Goal: Task Accomplishment & Management: Use online tool/utility

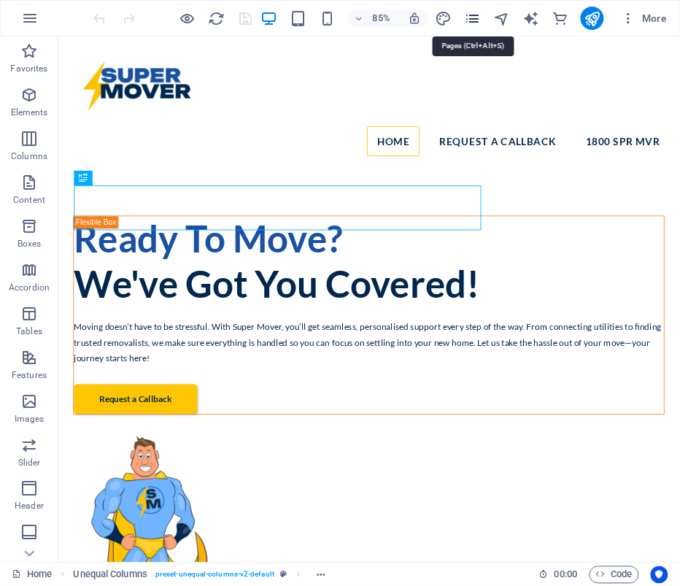
click at [475, 15] on icon "pages" at bounding box center [472, 18] width 17 height 17
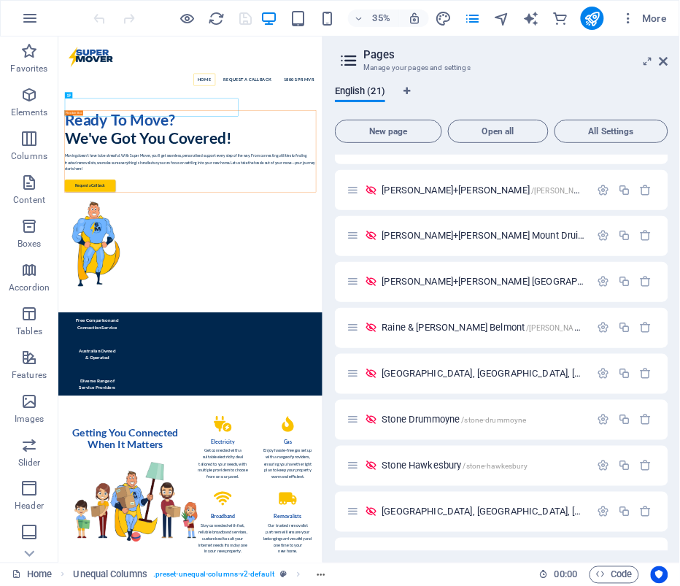
scroll to position [402, 0]
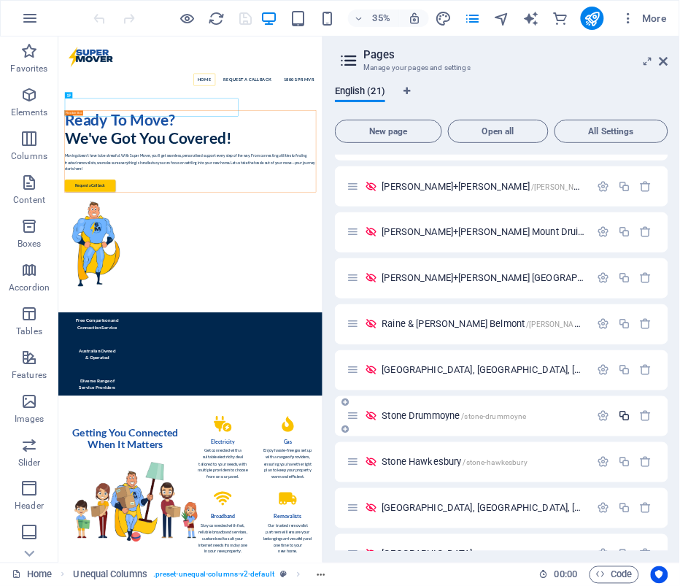
click at [623, 416] on icon "button" at bounding box center [624, 416] width 12 height 12
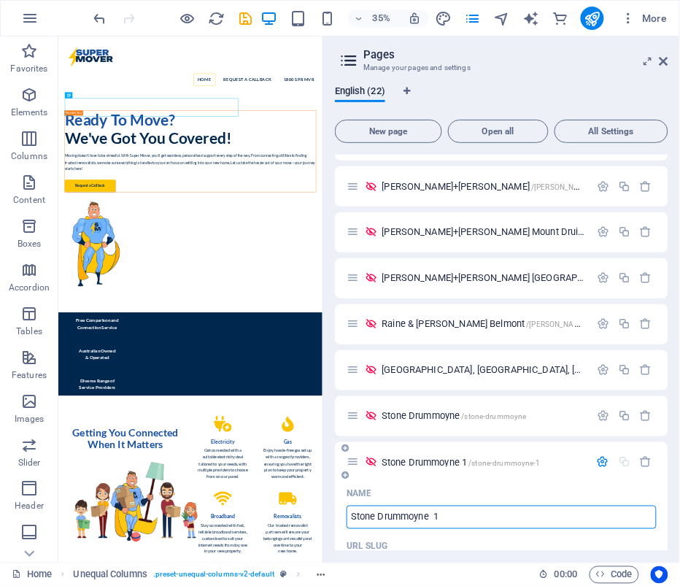
click at [453, 512] on input "Stone Drummoyne 1" at bounding box center [502, 517] width 310 height 23
drag, startPoint x: 453, startPoint y: 512, endPoint x: 385, endPoint y: 510, distance: 67.9
click at [385, 511] on input "Stone Drummoyne 1" at bounding box center [502, 517] width 310 height 23
click at [494, 515] on input "Stone Drummoyne 1" at bounding box center [502, 517] width 310 height 23
drag, startPoint x: 446, startPoint y: 518, endPoint x: 384, endPoint y: 518, distance: 62.0
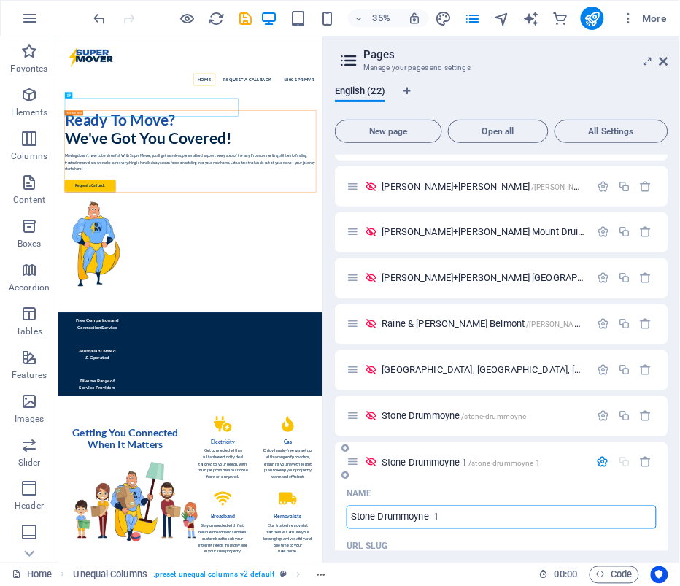
click at [384, 518] on input "Stone Drummoyne 1" at bounding box center [502, 517] width 310 height 23
type input "Stone Forest"
type input "/stone-forest"
type input "Stone Forest"
type input "Stone Forest & Seaforth"
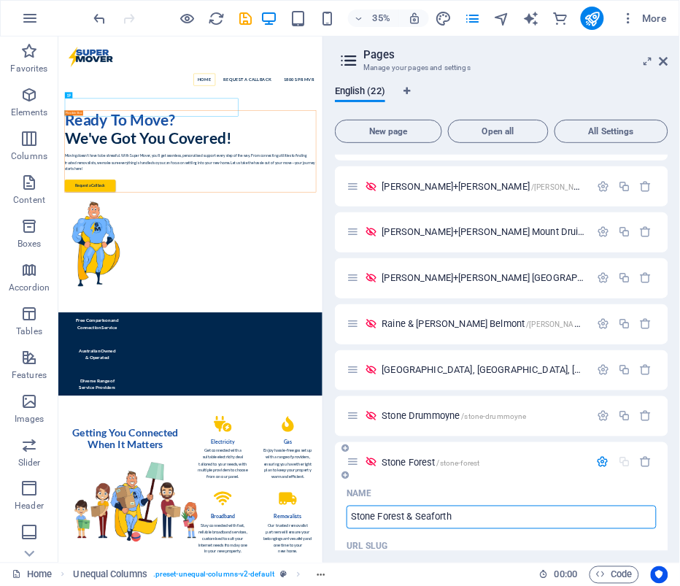
type input "/stone-forest-seaforth"
type input "Stone Forest & Seaforth"
drag, startPoint x: 484, startPoint y: 511, endPoint x: 326, endPoint y: 510, distance: 157.7
click at [326, 510] on div "English (22) New page Open all All Settings Home / Terms & Conditions /terms-co…" at bounding box center [501, 318] width 357 height 488
click at [462, 519] on input "Stone Forest & Seaforth" at bounding box center [502, 517] width 310 height 23
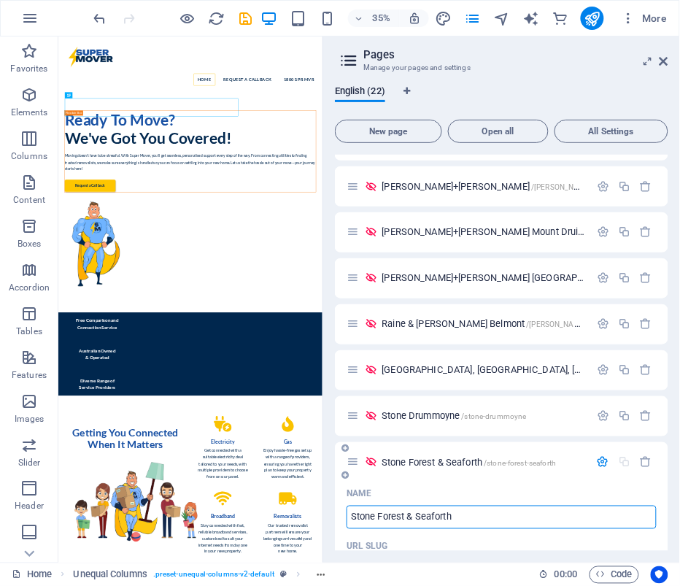
click at [462, 519] on input "Stone Forest & Seaforth" at bounding box center [502, 517] width 310 height 23
click at [461, 508] on input "Stone Forest & Seaforth" at bounding box center [502, 517] width 310 height 23
drag, startPoint x: 458, startPoint y: 515, endPoint x: 380, endPoint y: 513, distance: 78.9
click at [379, 513] on input "Stone Forest & Seaforth" at bounding box center [502, 517] width 310 height 23
type input "Stone Forest & Seaforth"
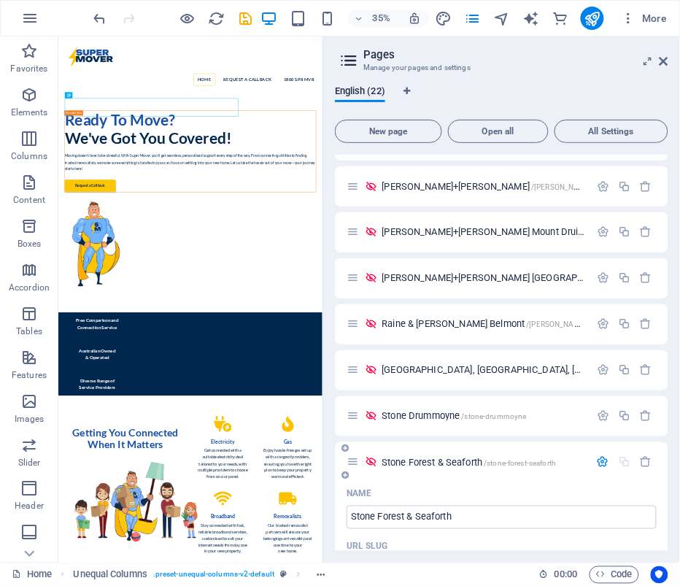
click at [485, 487] on div "Name" at bounding box center [502, 493] width 310 height 23
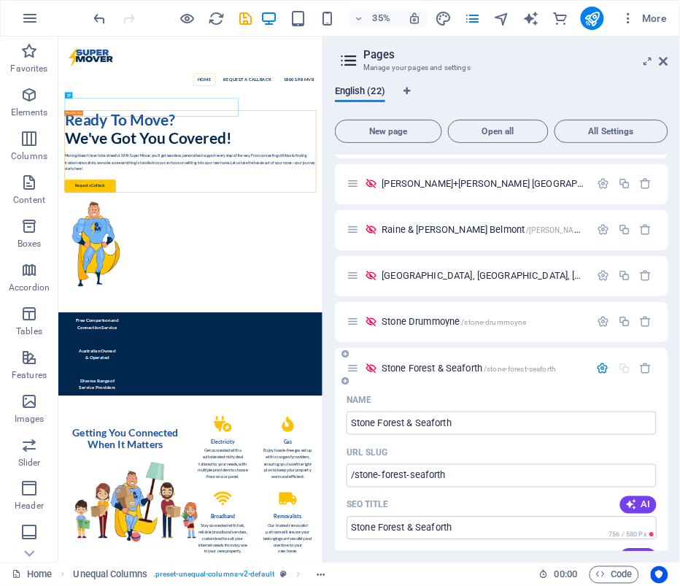
scroll to position [496, 0]
click at [426, 363] on span "Stone Forest & Seaforth /stone-forest-seaforth" at bounding box center [469, 368] width 174 height 11
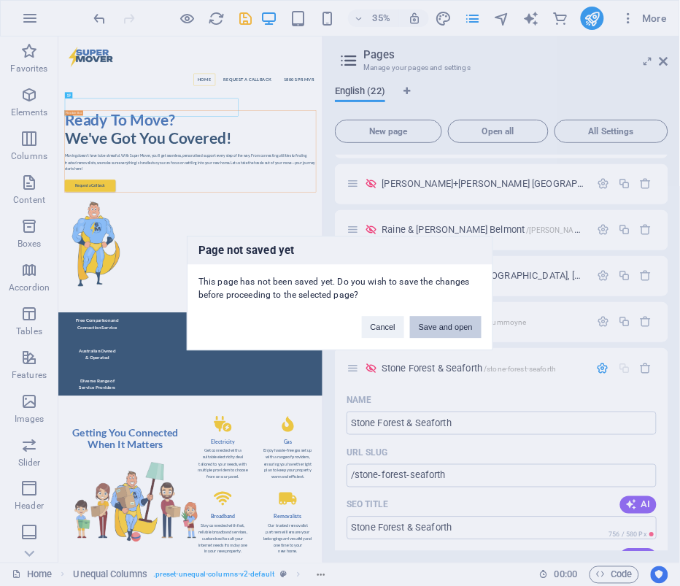
click at [436, 321] on button "Save and open" at bounding box center [446, 327] width 72 height 22
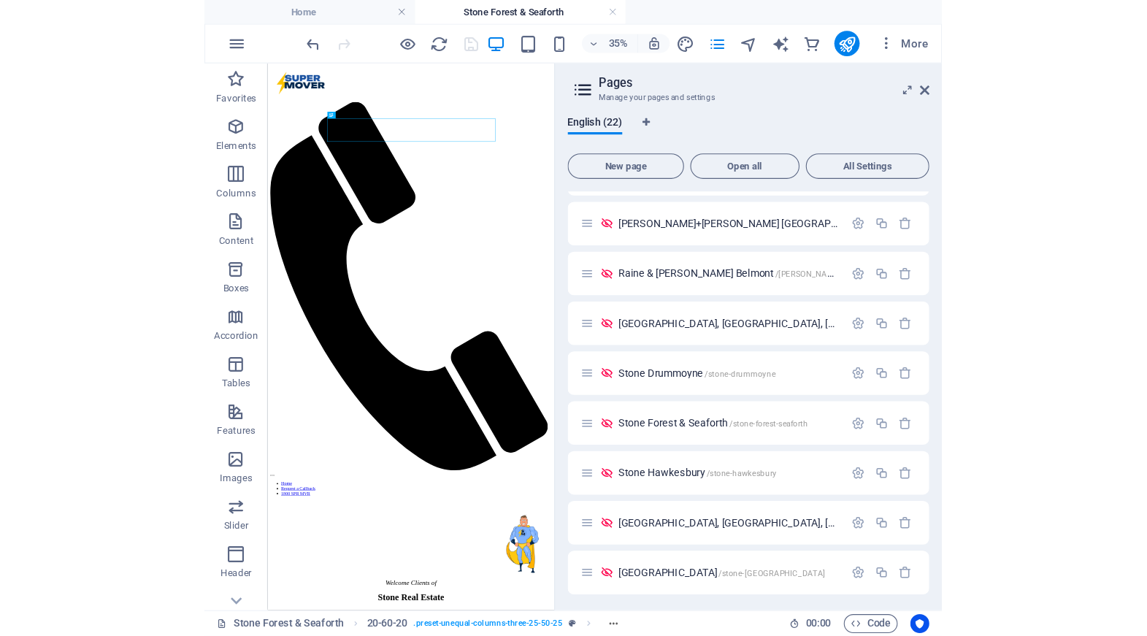
scroll to position [0, 0]
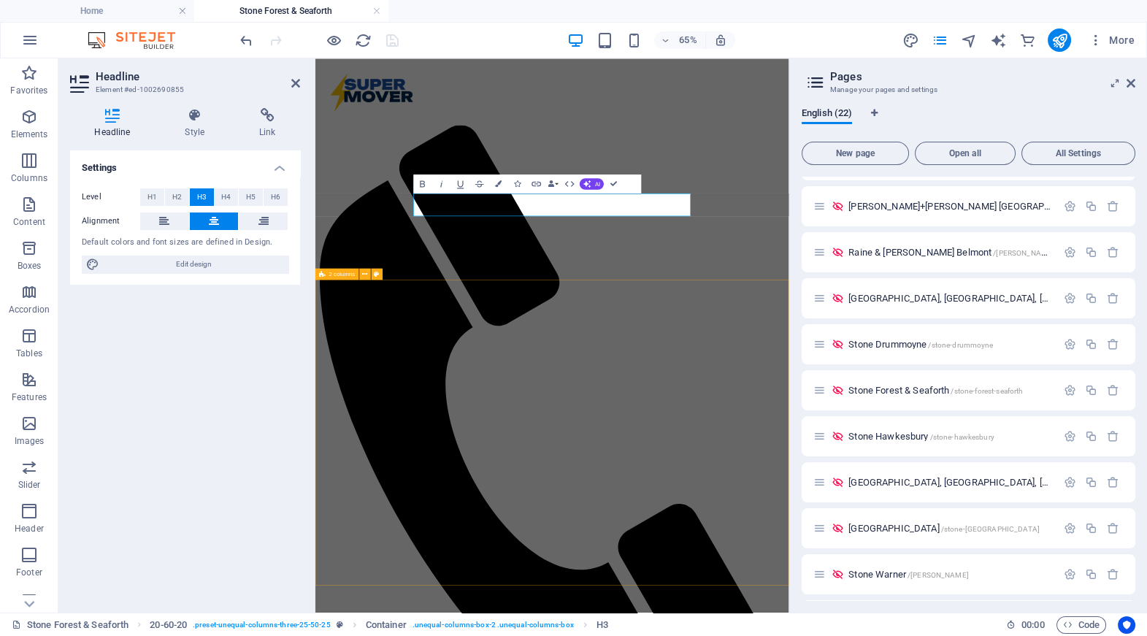
scroll to position [0, 5]
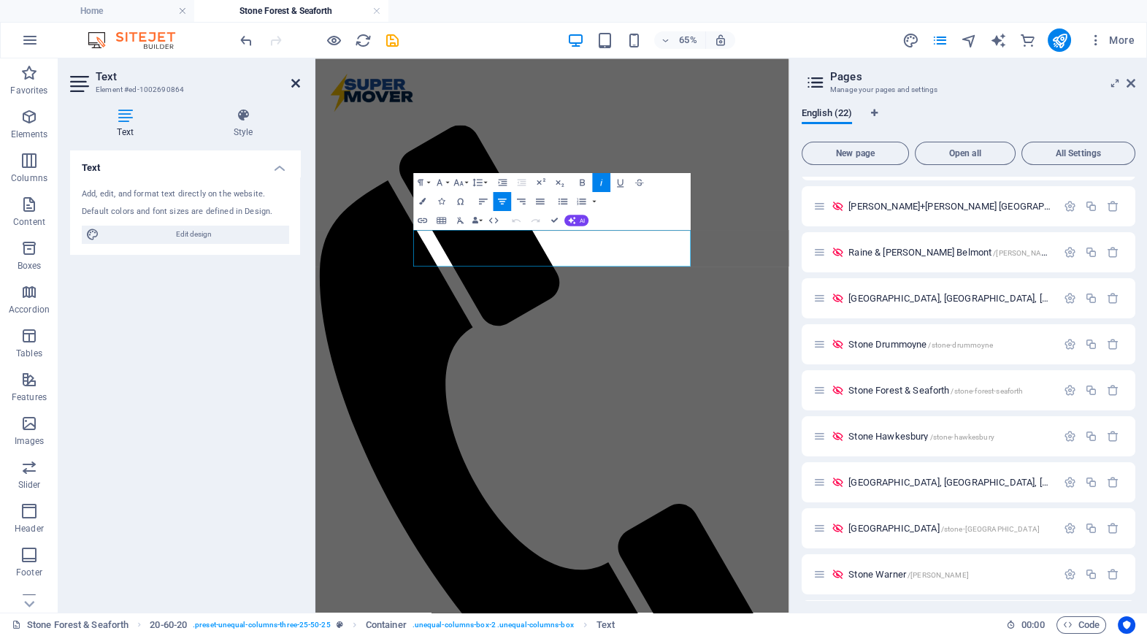
click at [296, 82] on icon at bounding box center [295, 83] width 9 height 12
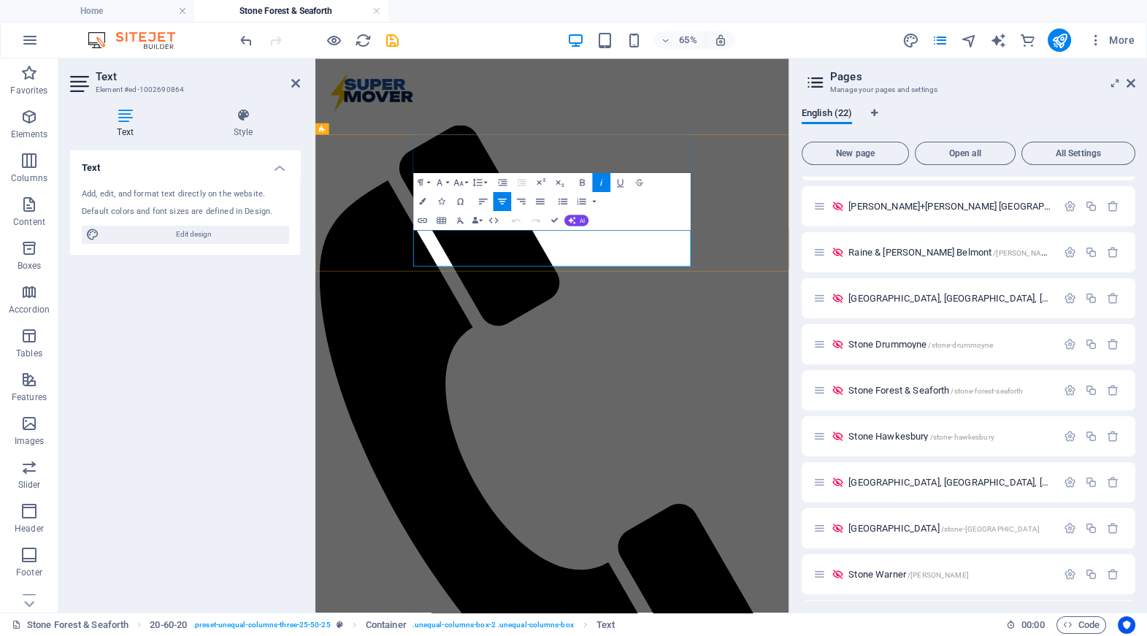
drag, startPoint x: 624, startPoint y: 330, endPoint x: 564, endPoint y: 330, distance: 60.6
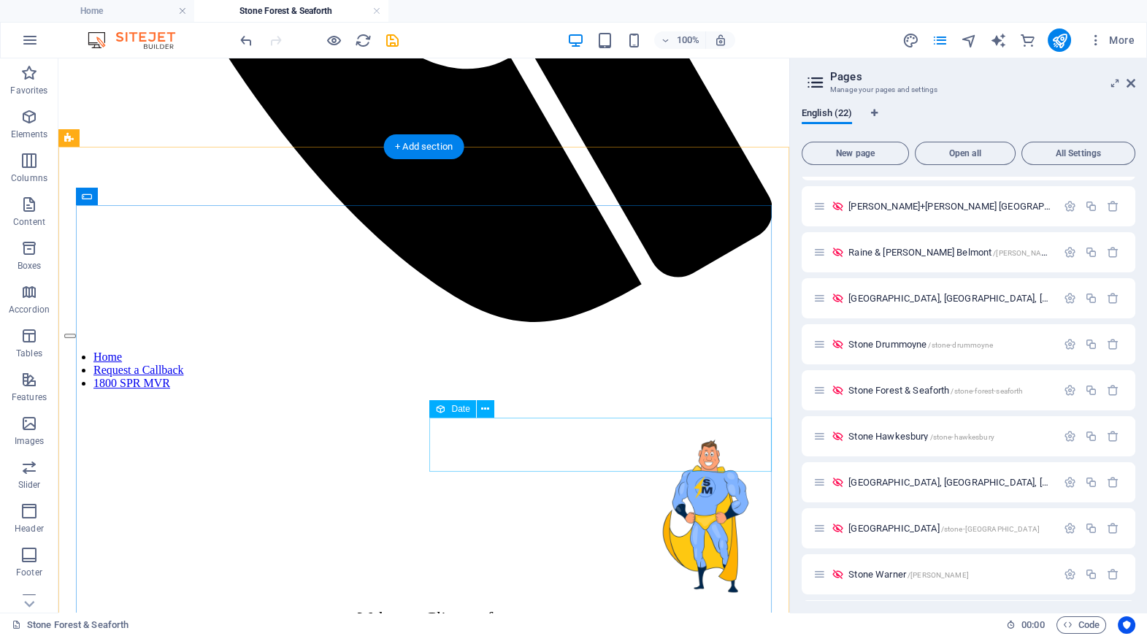
scroll to position [743, 0]
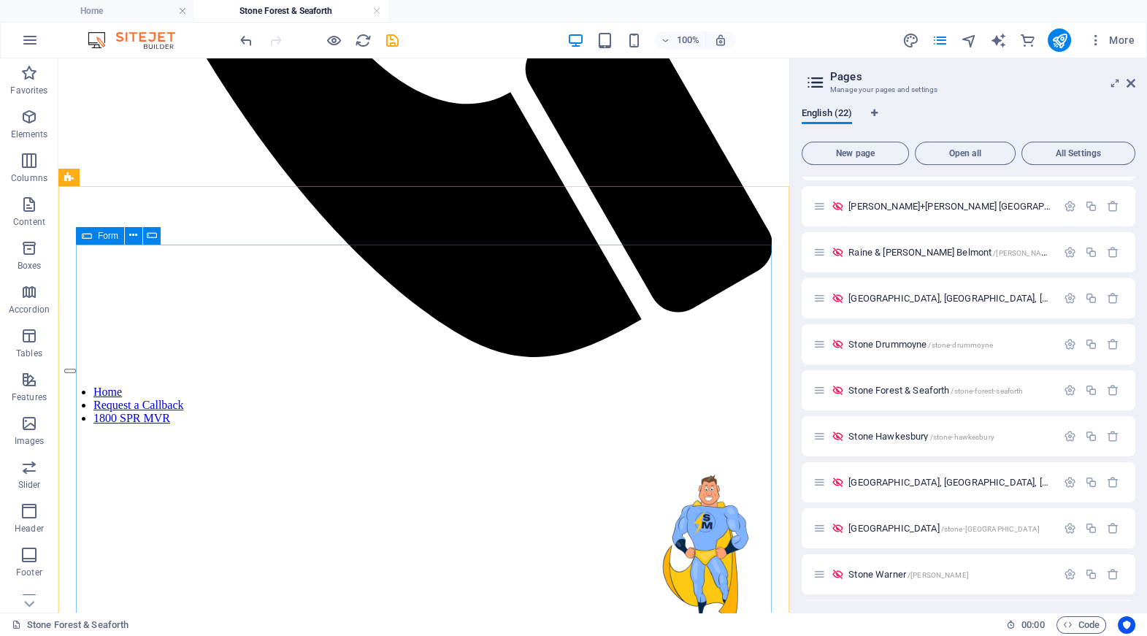
click at [88, 234] on icon at bounding box center [87, 236] width 10 height 18
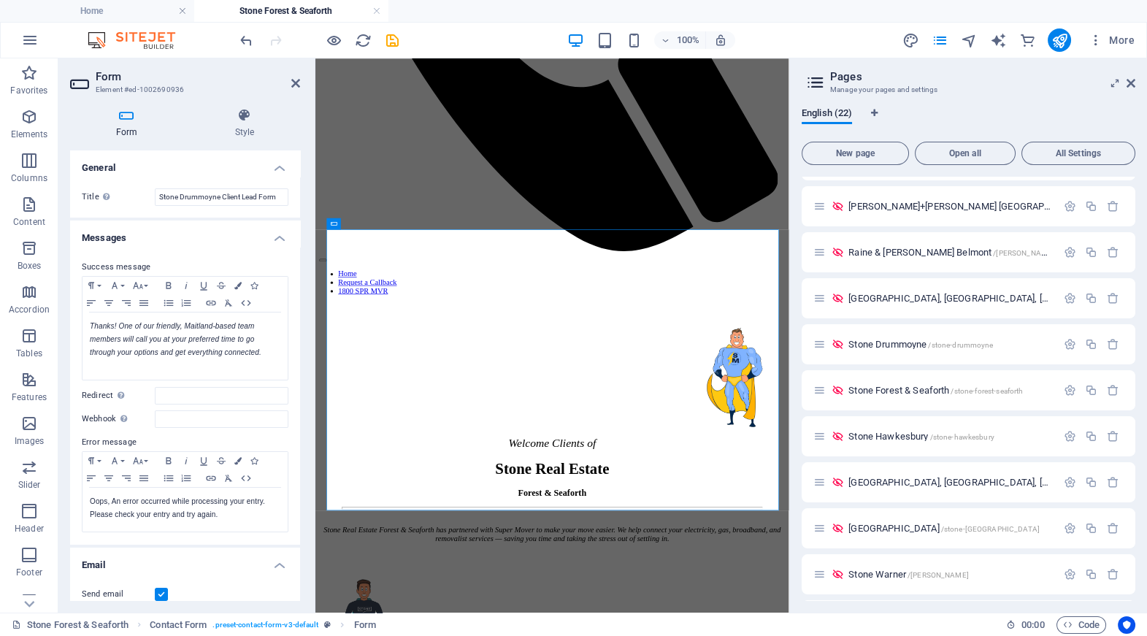
scroll to position [666, 0]
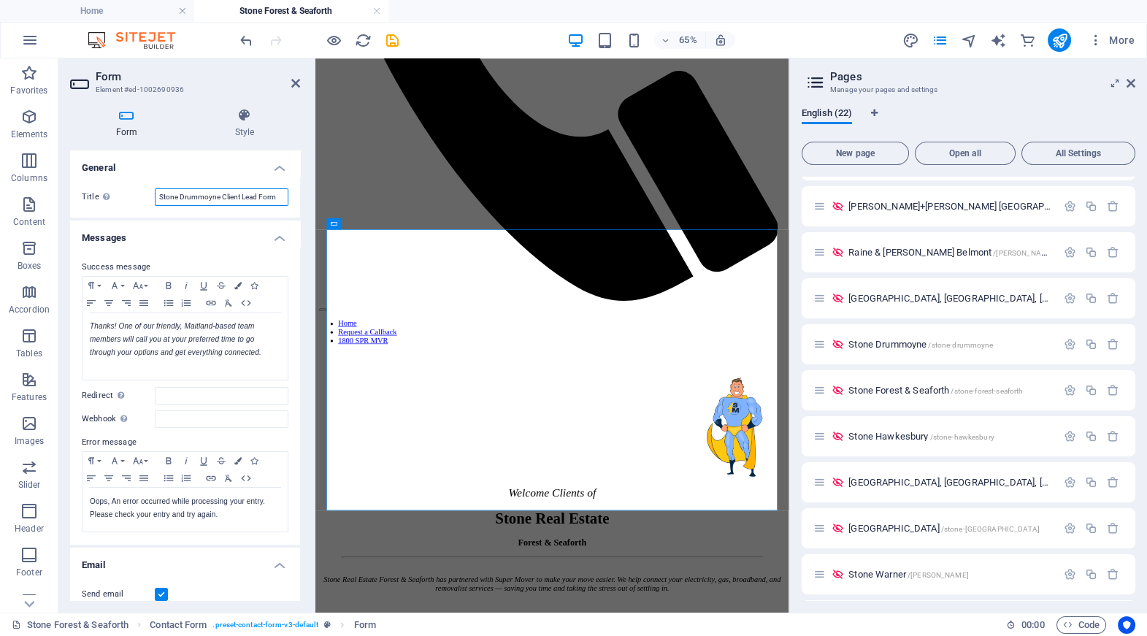
drag, startPoint x: 217, startPoint y: 196, endPoint x: 180, endPoint y: 195, distance: 37.2
click at [180, 195] on input "Stone Drummoyne Client Lead Form" at bounding box center [222, 197] width 134 height 18
paste input "Forest & Seaforth"
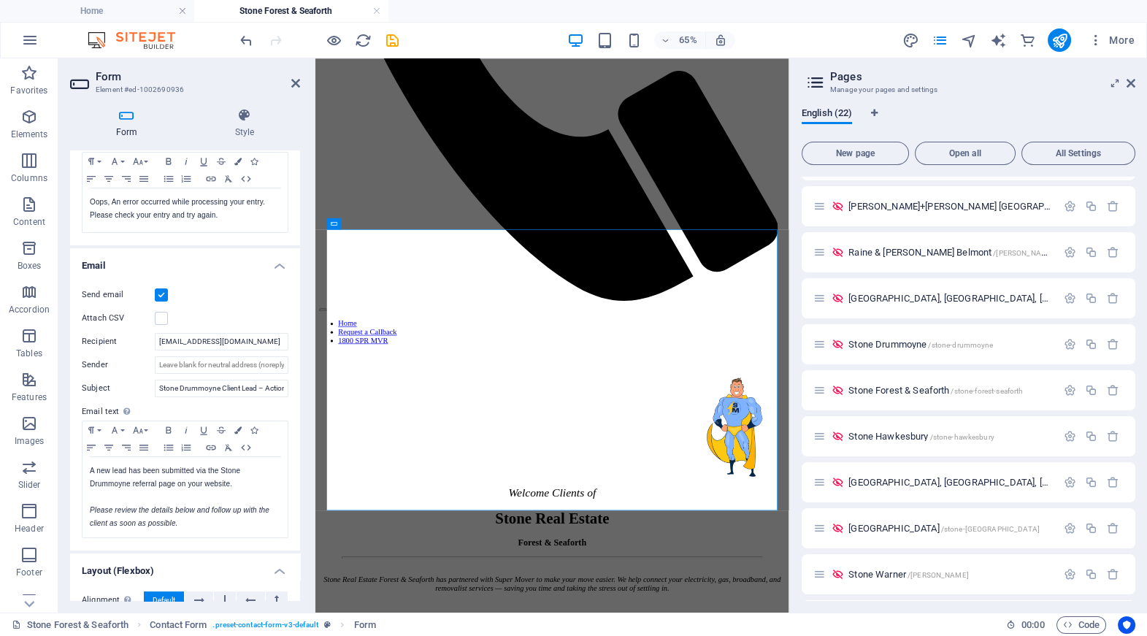
scroll to position [300, 0]
type input "Stone Forest & Seaforth Client Lead Form"
drag, startPoint x: 219, startPoint y: 385, endPoint x: 179, endPoint y: 384, distance: 40.2
click at [179, 384] on input "Stone Drummoyne Client Lead – Action Required" at bounding box center [222, 388] width 134 height 18
paste input "Forest & Seaforth"
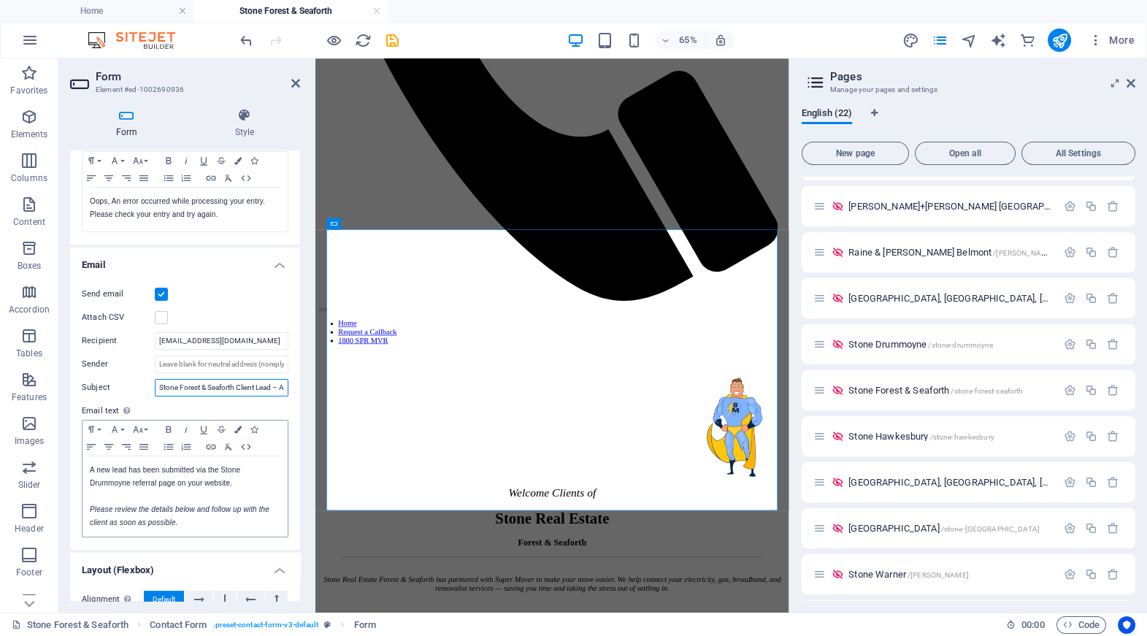
type input "Stone Forest & Seaforth Client Lead – Action Required"
drag, startPoint x: 128, startPoint y: 484, endPoint x: 88, endPoint y: 483, distance: 40.9
click at [88, 484] on div "A new lead has been submitted via the Stone Drummoyne referral page on your web…" at bounding box center [184, 496] width 205 height 80
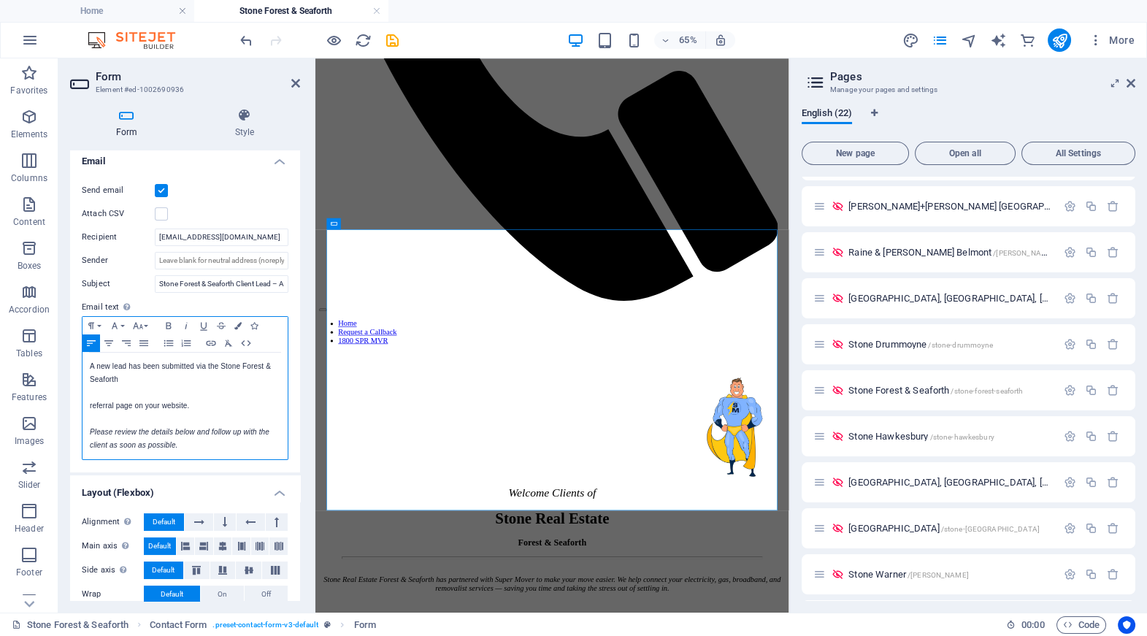
scroll to position [442, 0]
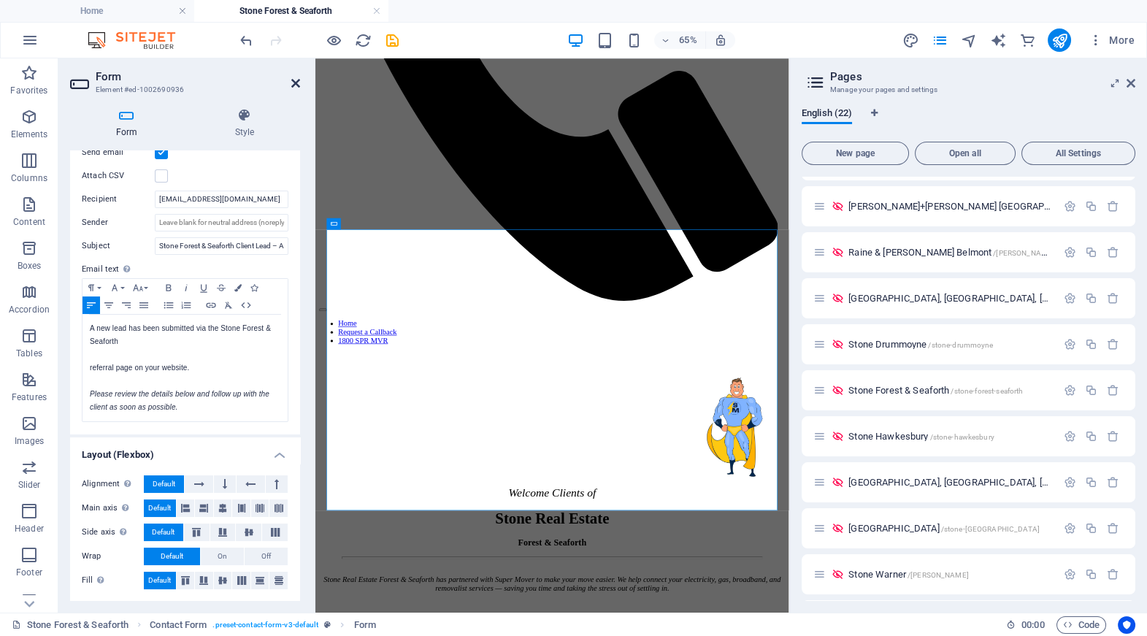
click at [296, 80] on icon at bounding box center [295, 83] width 9 height 12
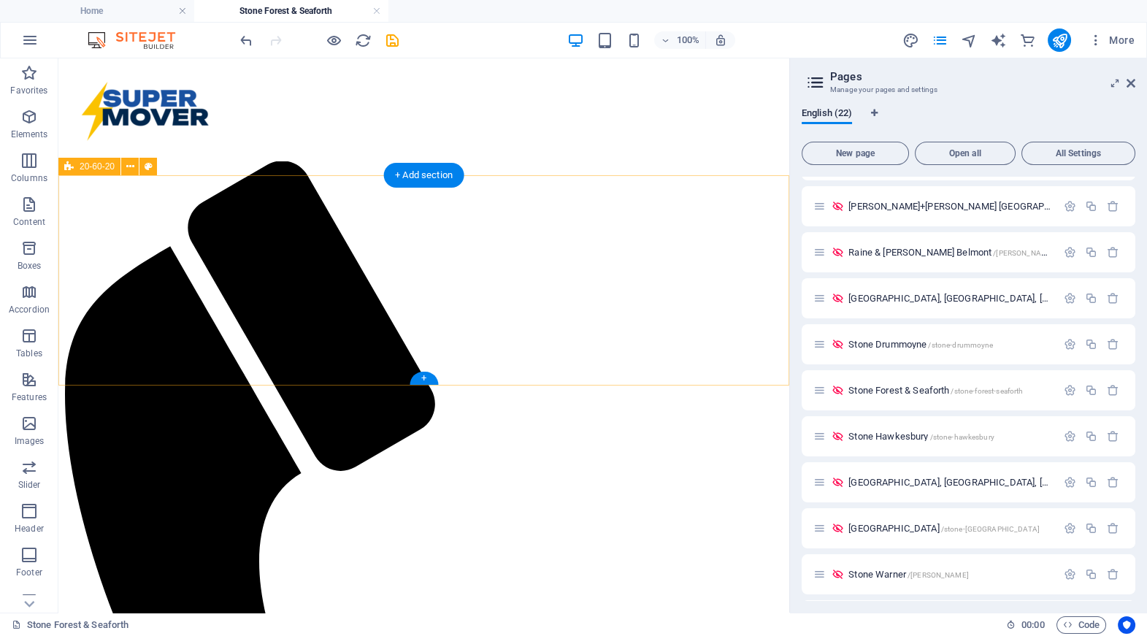
scroll to position [0, 0]
click at [680, 389] on icon "button" at bounding box center [1070, 390] width 12 height 12
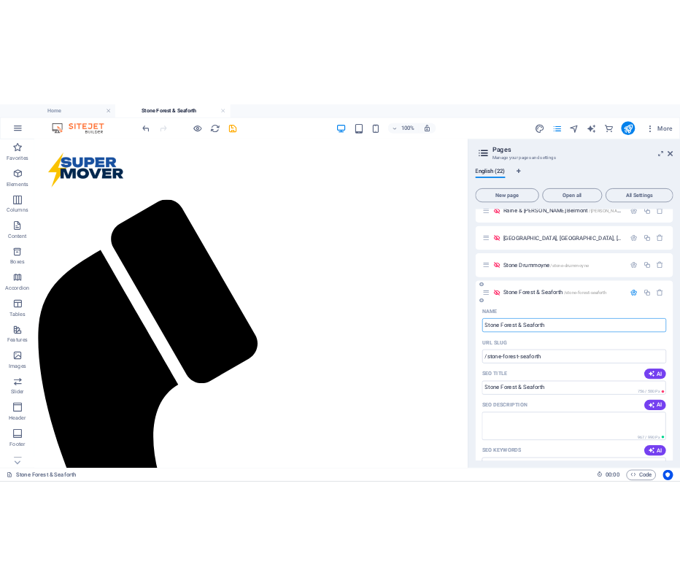
scroll to position [606, 0]
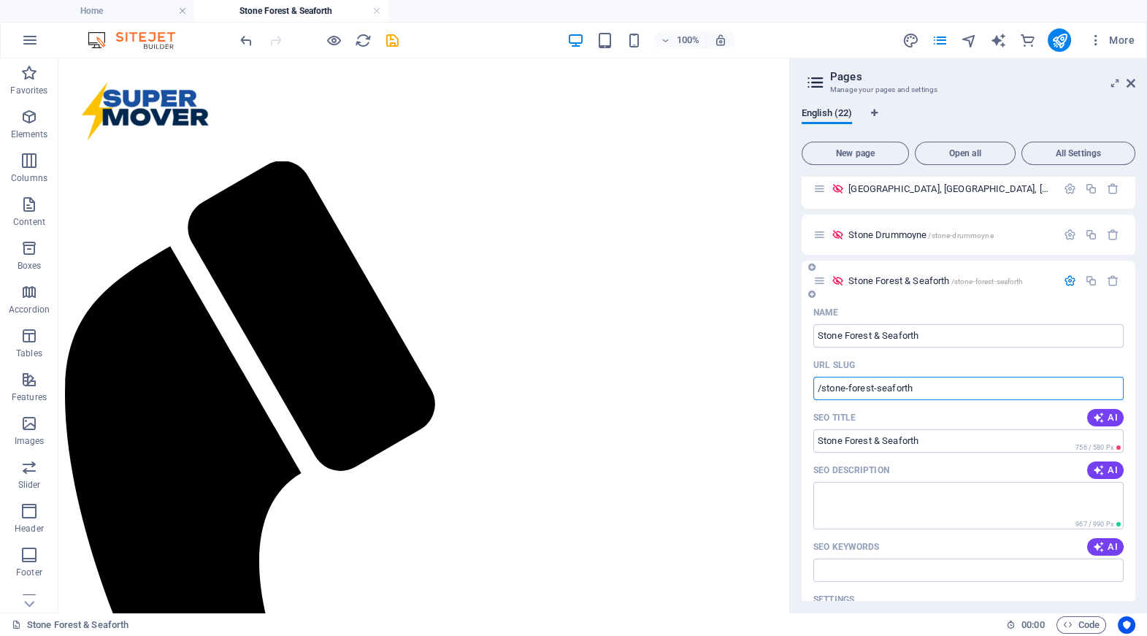
click at [680, 387] on input "/stone-forest-seaforth" at bounding box center [968, 388] width 310 height 23
drag, startPoint x: 920, startPoint y: 385, endPoint x: 811, endPoint y: 385, distance: 109.5
click at [680, 385] on div "Name Stone Forest & Seaforth ​ URL SLUG /stone-forest-seaforth ​ SEO Title [PER…" at bounding box center [968, 615] width 334 height 628
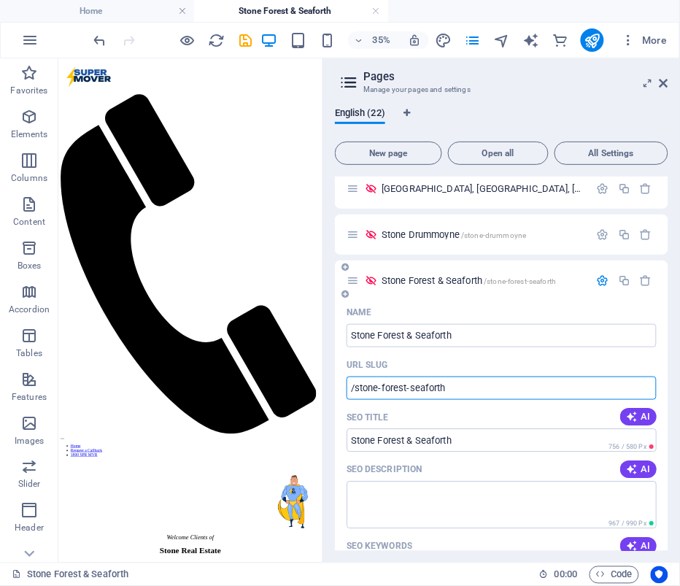
click at [597, 277] on icon "button" at bounding box center [603, 280] width 12 height 12
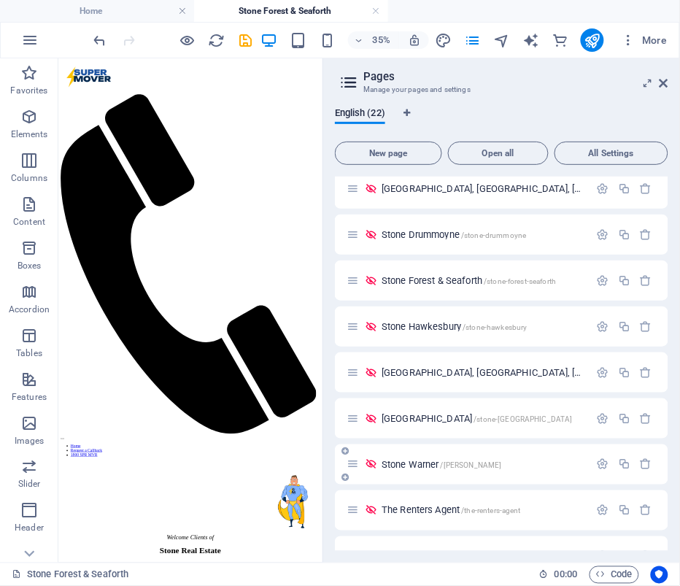
scroll to position [636, 0]
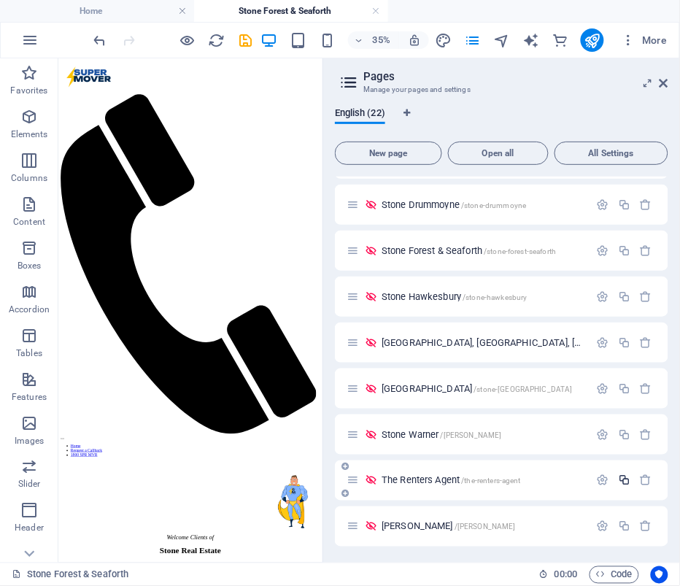
click at [622, 481] on icon "button" at bounding box center [624, 480] width 12 height 12
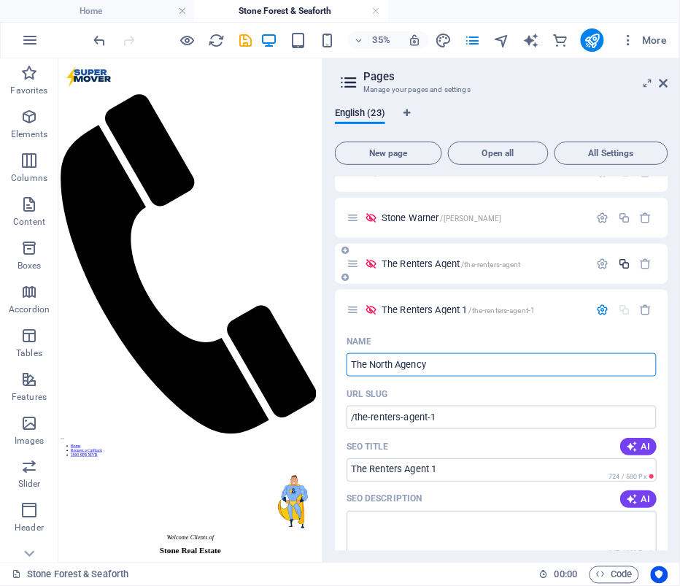
type input "The North Agency"
type input "/the-north-agency"
type input "The North Agency"
drag, startPoint x: 494, startPoint y: 422, endPoint x: 812, endPoint y: 928, distance: 597.3
drag, startPoint x: 441, startPoint y: 359, endPoint x: 349, endPoint y: 357, distance: 92.0
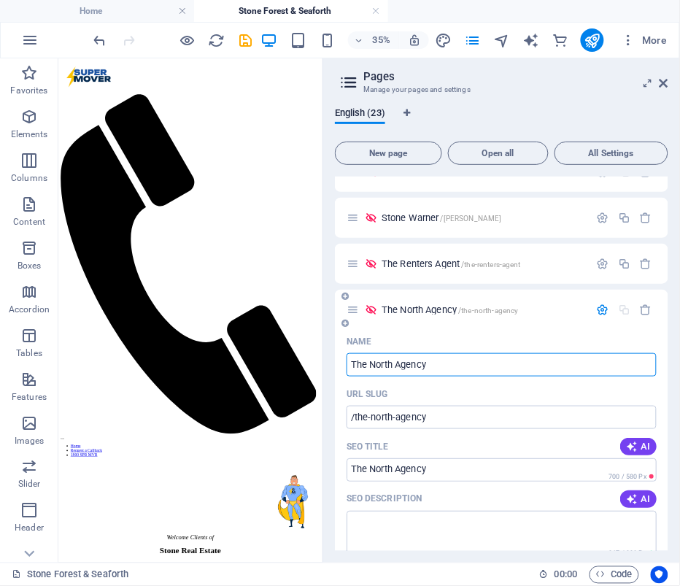
click at [349, 357] on input "The North Agency" at bounding box center [502, 364] width 310 height 23
type input "The North Agency"
click at [396, 300] on div "The North Agency /the-north-agency" at bounding box center [502, 310] width 334 height 40
click at [397, 307] on span "The North Agency /the-north-agency" at bounding box center [450, 309] width 137 height 11
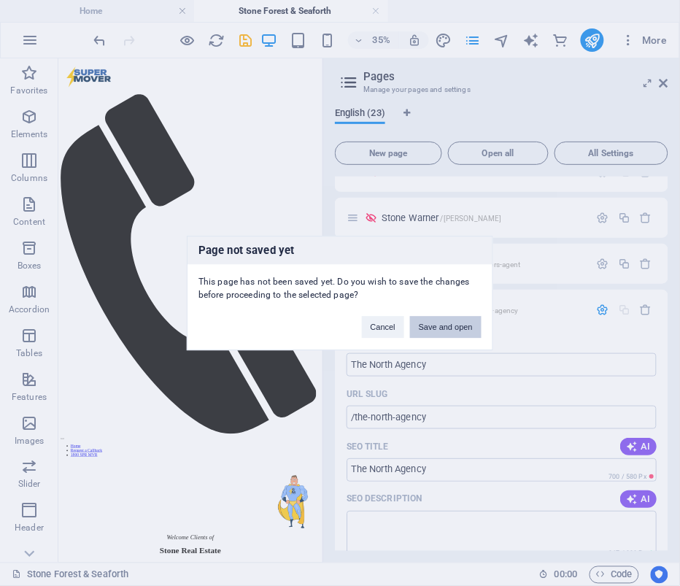
click at [443, 324] on button "Save and open" at bounding box center [446, 327] width 72 height 22
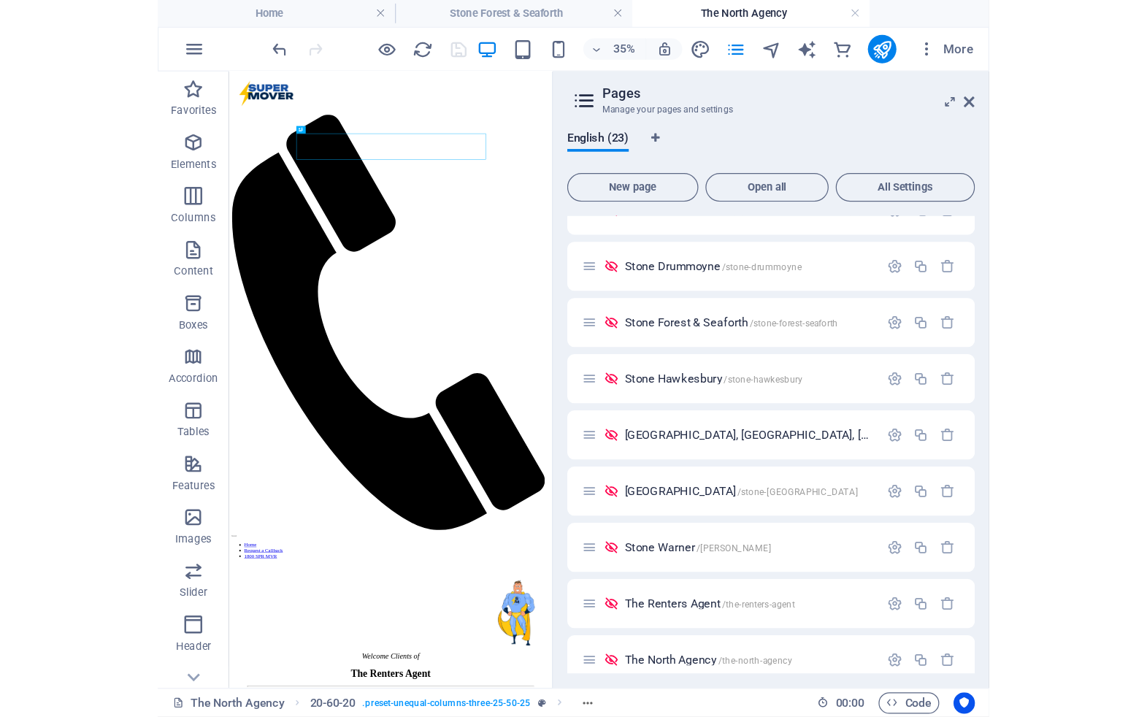
scroll to position [0, 0]
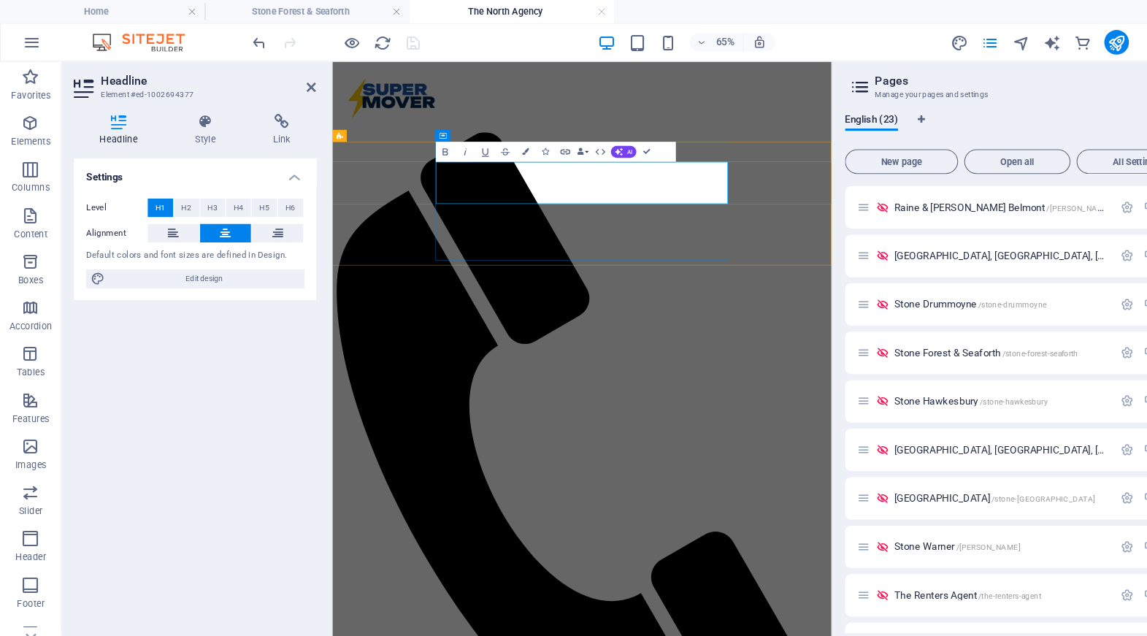
scroll to position [0, 5]
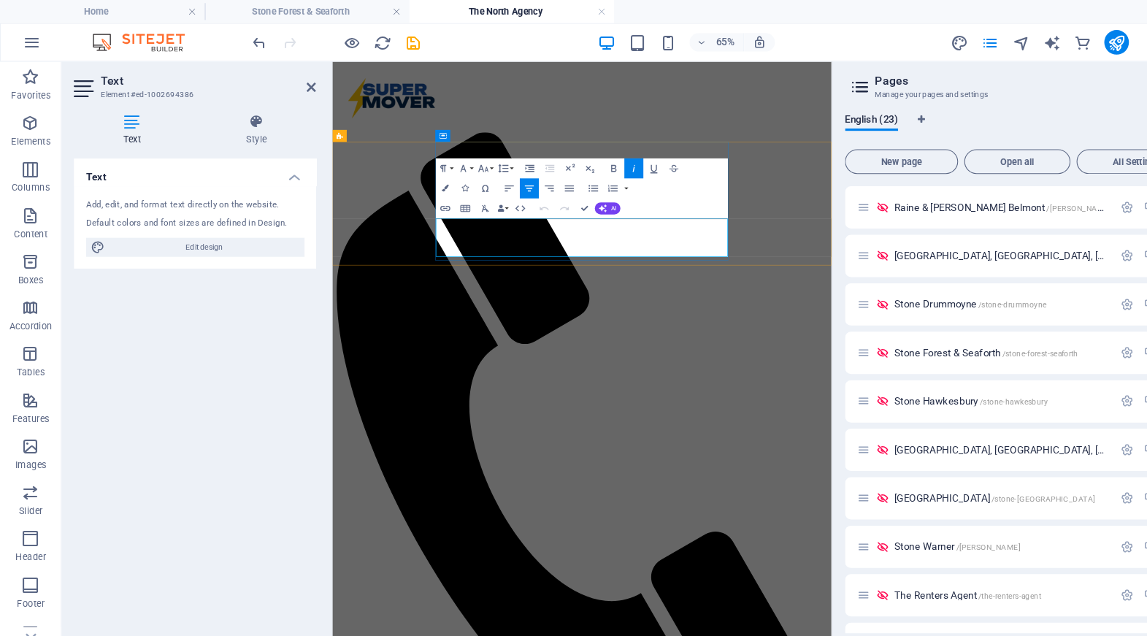
drag, startPoint x: 582, startPoint y: 295, endPoint x: 488, endPoint y: 293, distance: 94.2
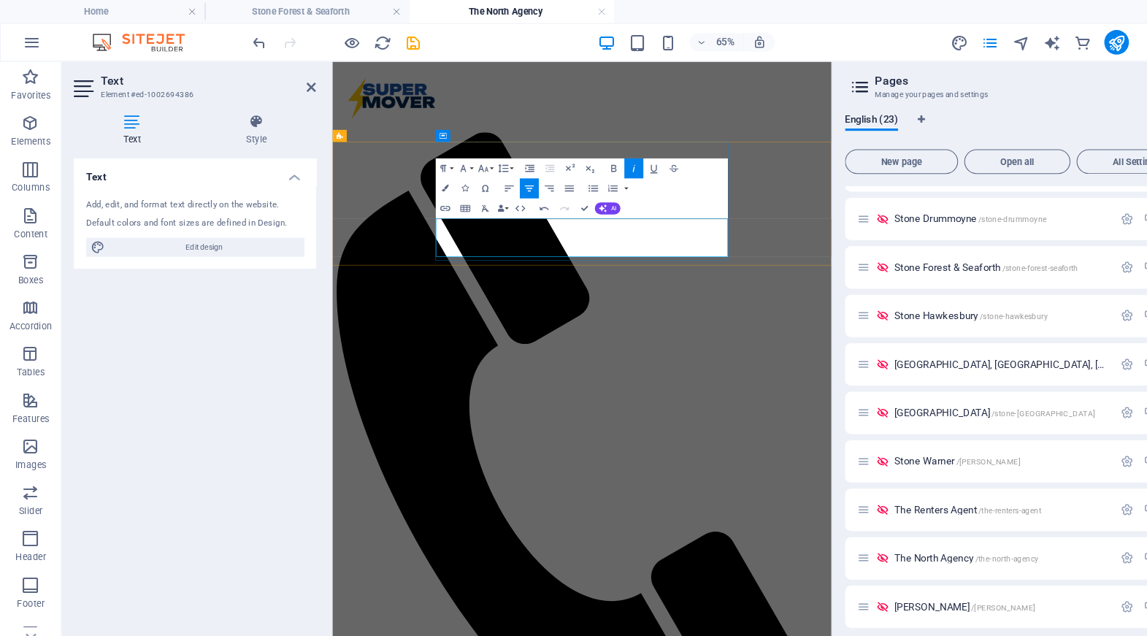
drag, startPoint x: 579, startPoint y: 298, endPoint x: 489, endPoint y: 301, distance: 89.8
drag, startPoint x: 584, startPoint y: 297, endPoint x: 491, endPoint y: 297, distance: 93.4
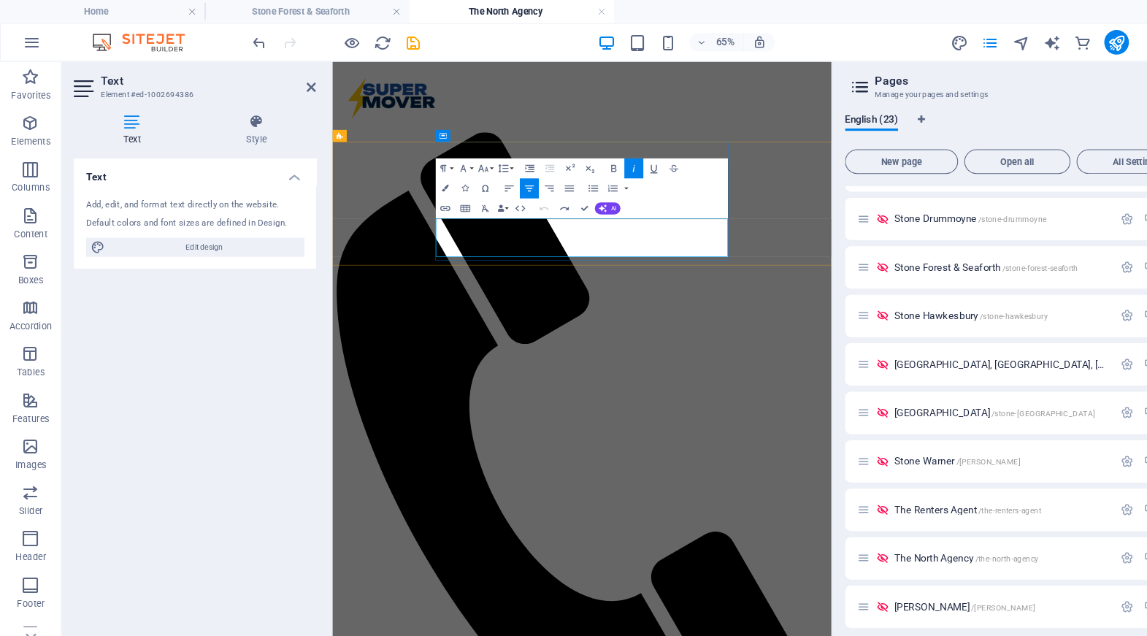
drag, startPoint x: 582, startPoint y: 295, endPoint x: 512, endPoint y: 295, distance: 69.3
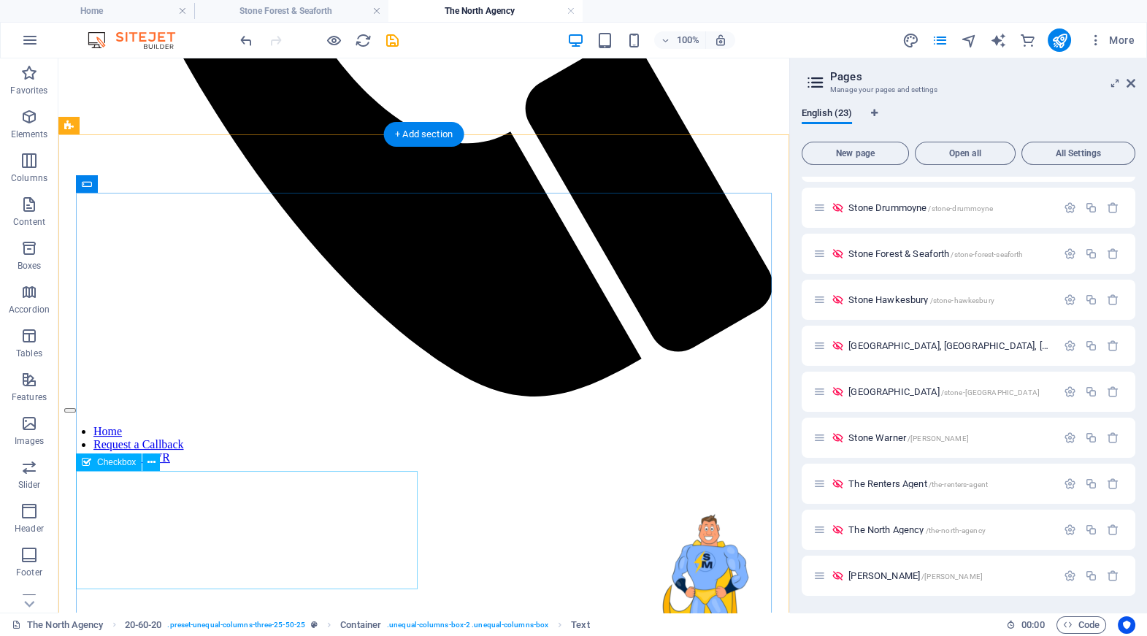
scroll to position [699, 0]
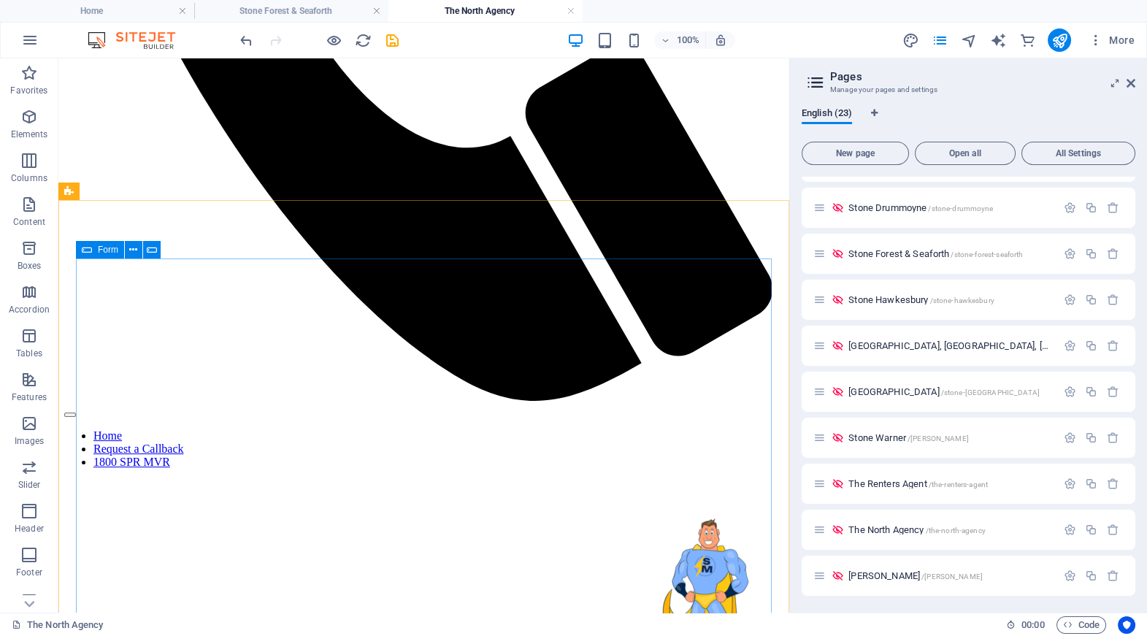
click at [86, 252] on icon at bounding box center [87, 250] width 10 height 18
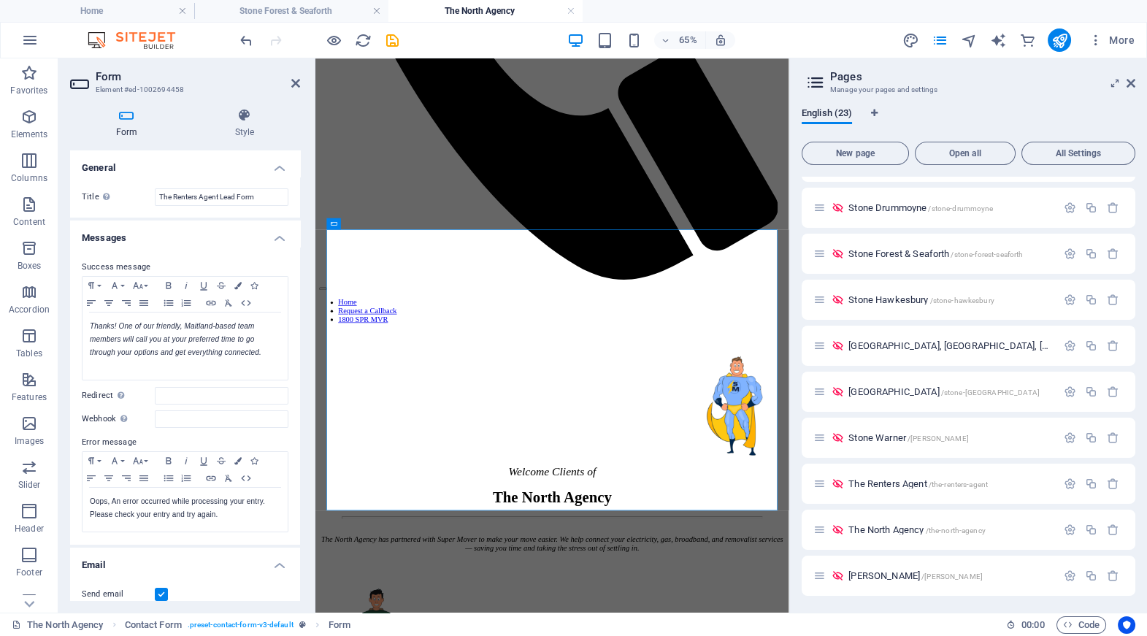
scroll to position [637, 0]
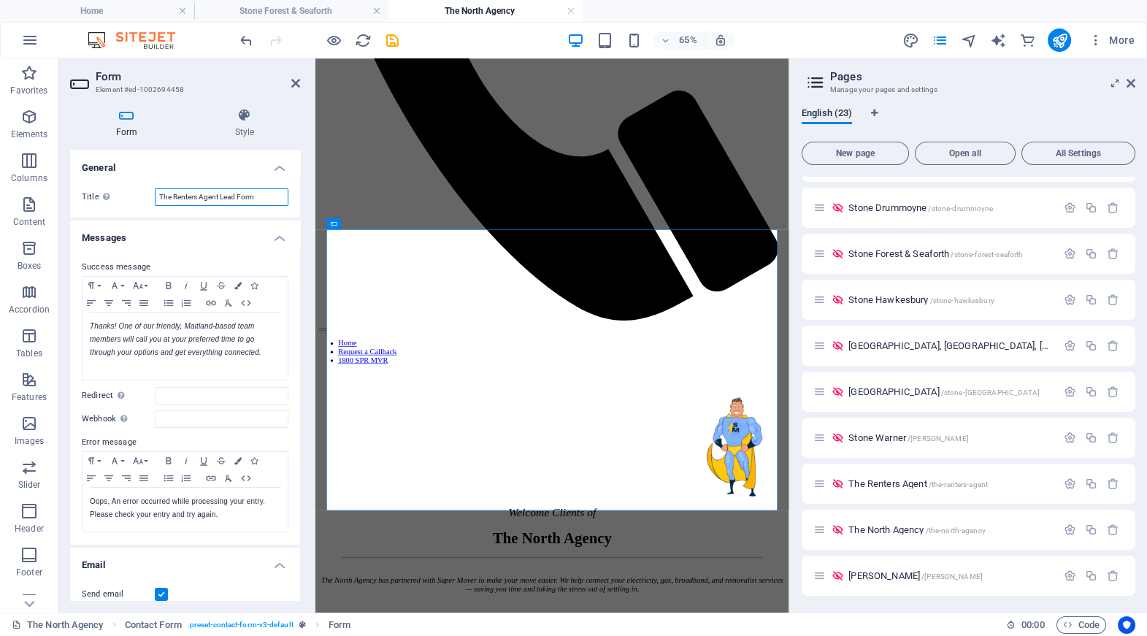
drag, startPoint x: 218, startPoint y: 195, endPoint x: 135, endPoint y: 195, distance: 83.2
click at [135, 195] on div "Title Define a name for the form. The Renters Agent Lead Form" at bounding box center [185, 197] width 207 height 18
paste input "North Agency"
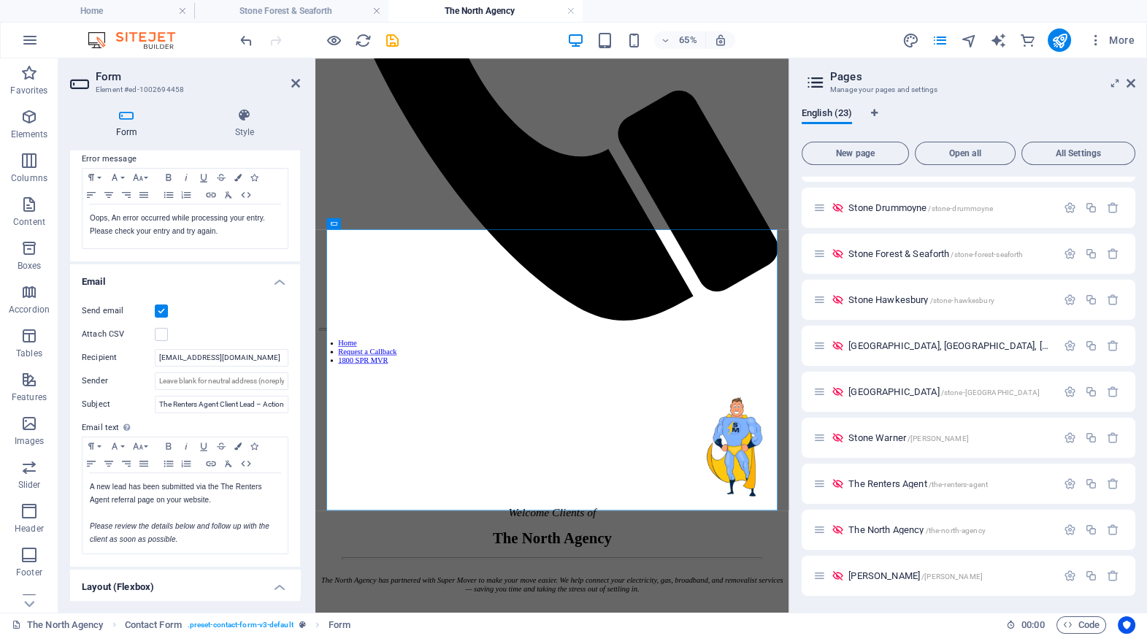
scroll to position [296, 0]
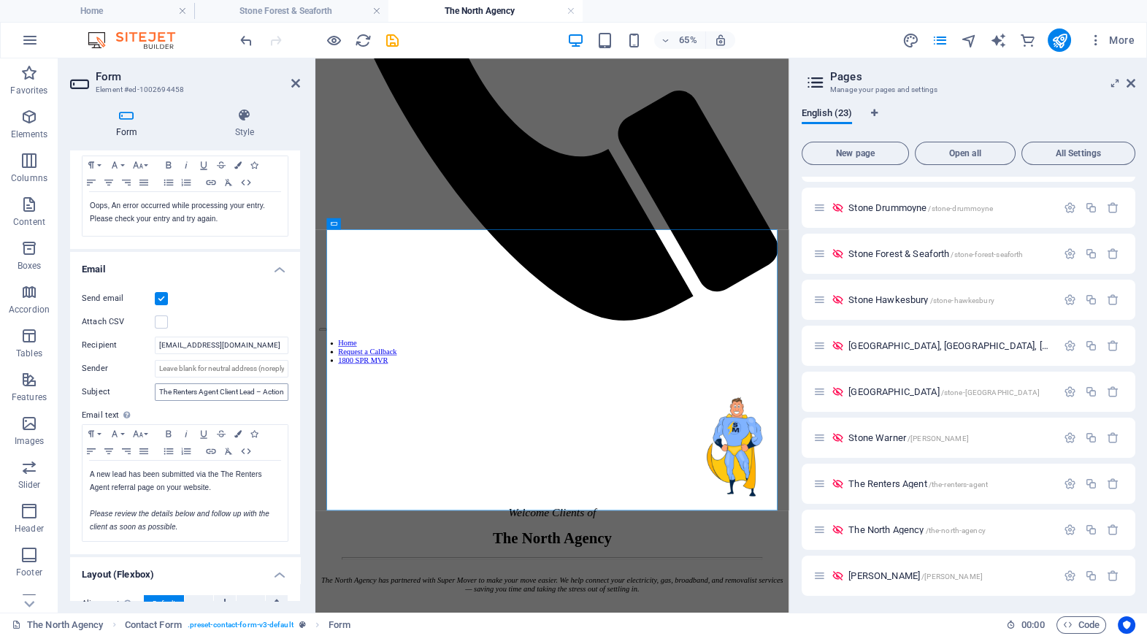
type input "The North Agency Lead Form"
click at [200, 389] on input "The Renters Agent Client Lead – Action Required" at bounding box center [222, 392] width 134 height 18
drag, startPoint x: 217, startPoint y: 389, endPoint x: 142, endPoint y: 388, distance: 74.5
click at [142, 388] on div "Subject The Renters Agent Client Lead – Action Required" at bounding box center [185, 392] width 207 height 18
paste input "The North Agency"
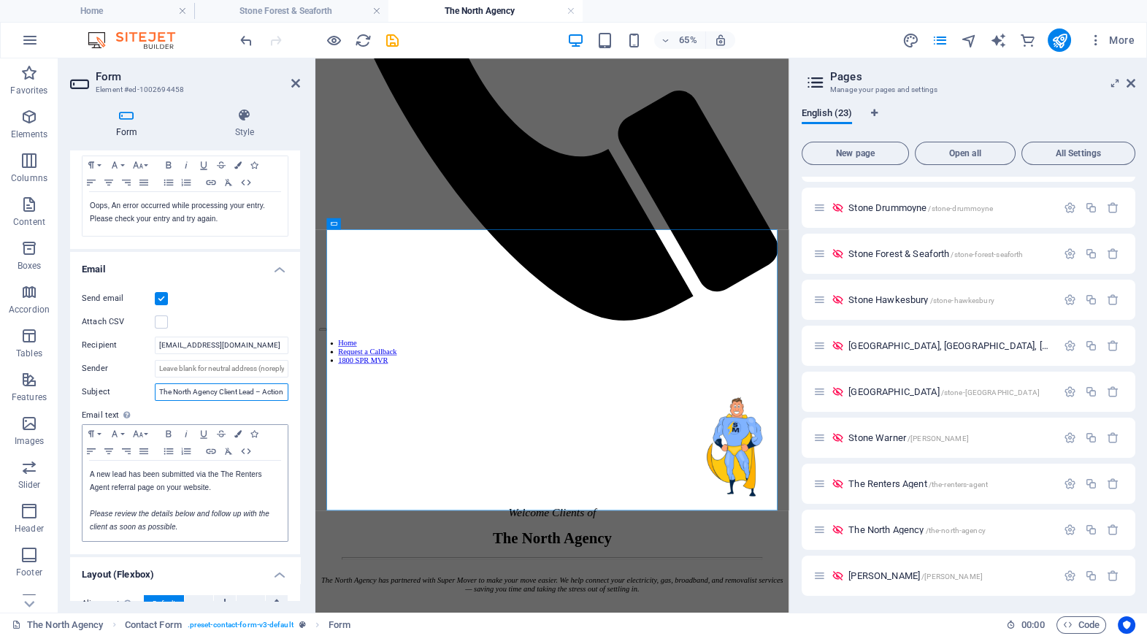
type input "The North Agency Client Lead – Action Required"
drag, startPoint x: 111, startPoint y: 485, endPoint x: 209, endPoint y: 466, distance: 99.6
click at [209, 468] on p "A new lead has been submitted via the The Renters Agent referral page on your w…" at bounding box center [185, 481] width 191 height 26
click at [209, 468] on p "A new lead has been submitted via The North Agencyreferral page on your website." at bounding box center [185, 481] width 191 height 26
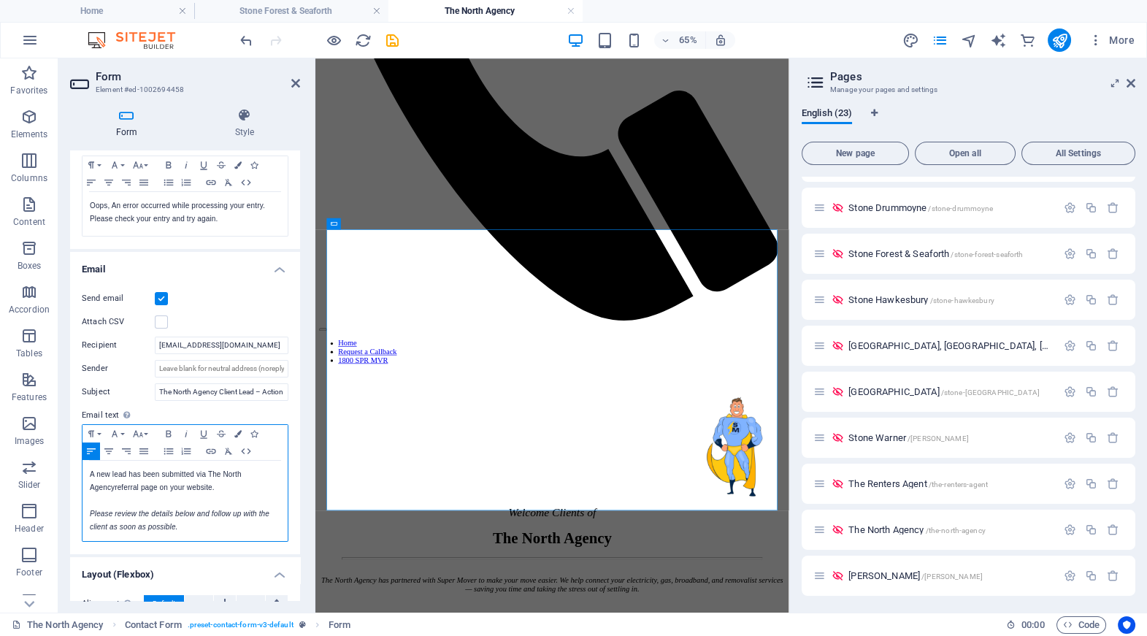
click at [115, 486] on p "A new lead has been submitted via The North Agencyreferral page on your website." at bounding box center [185, 481] width 191 height 26
click at [166, 494] on p at bounding box center [185, 500] width 191 height 13
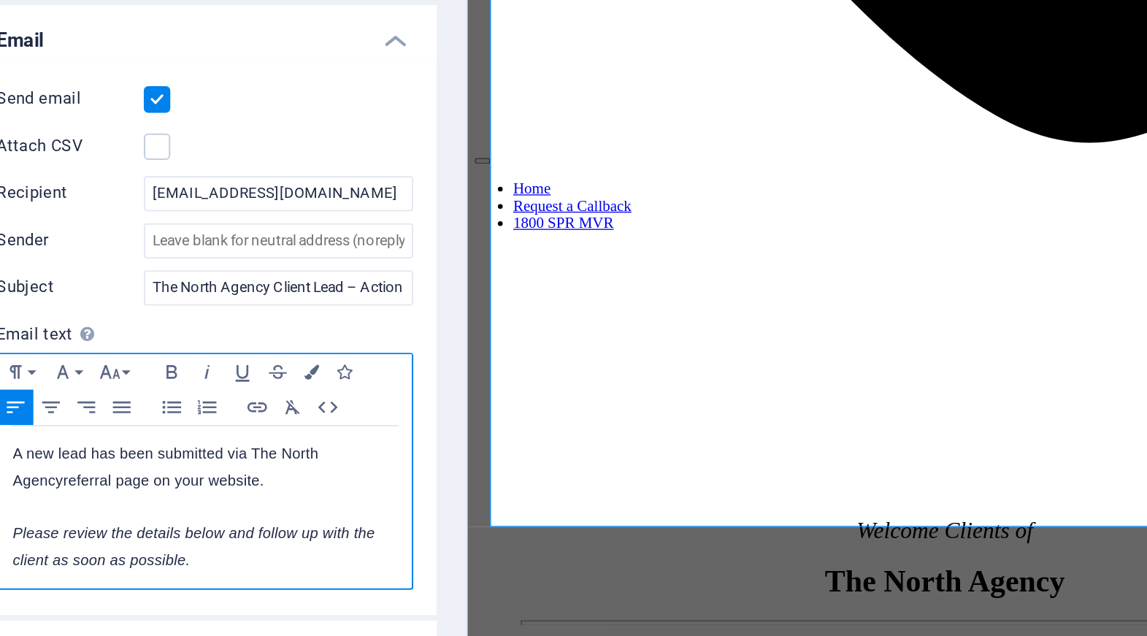
click at [115, 485] on p "A new lead has been submitted via The North Agencyreferral page on your website." at bounding box center [185, 481] width 191 height 26
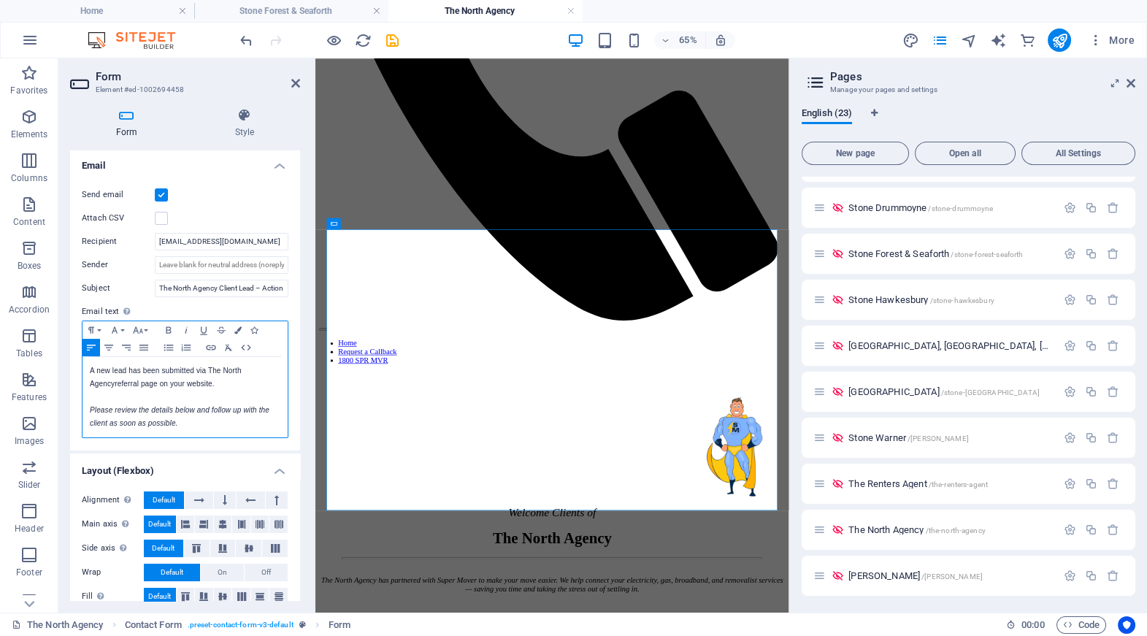
scroll to position [415, 0]
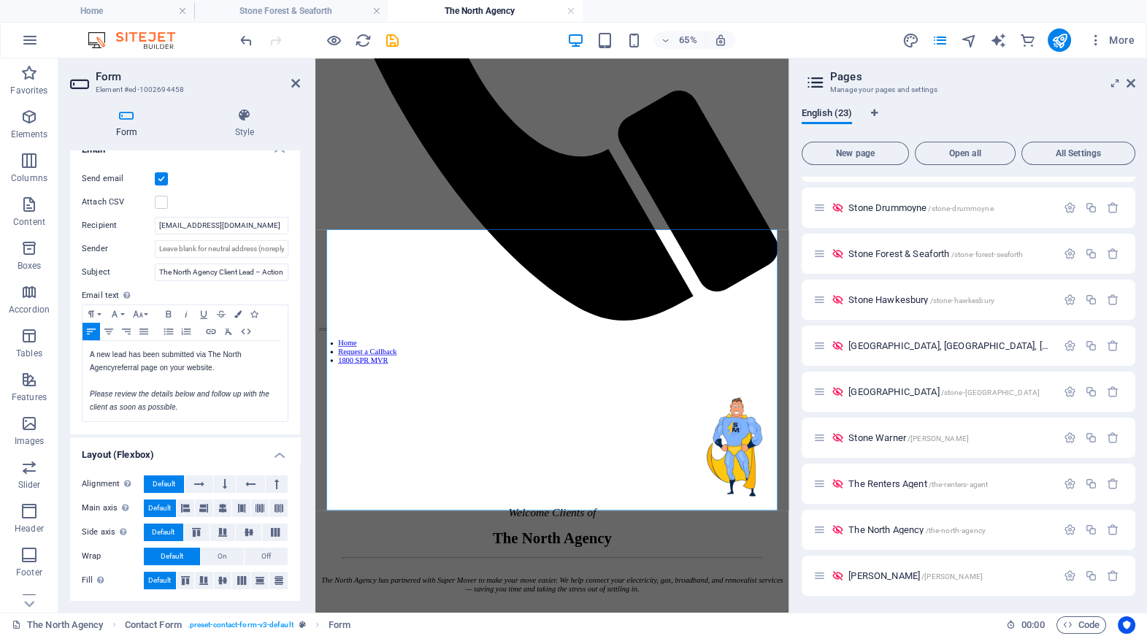
click at [254, 189] on div "Send email Attach CSV Recipient [EMAIL_ADDRESS][DOMAIN_NAME] Sender Subject The…" at bounding box center [185, 296] width 230 height 276
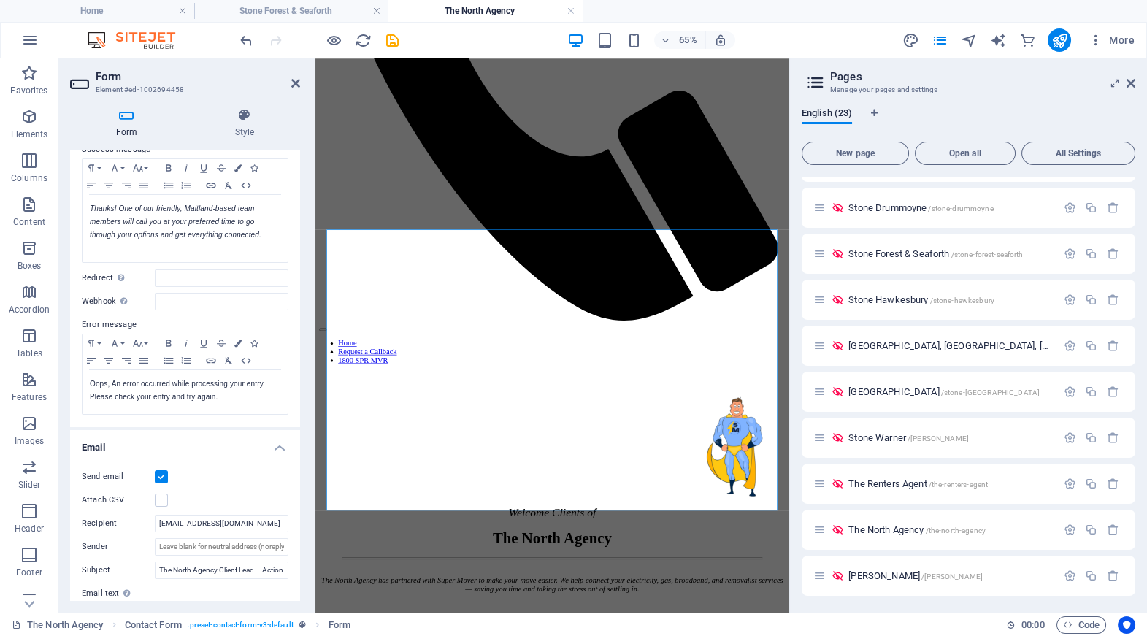
scroll to position [0, 0]
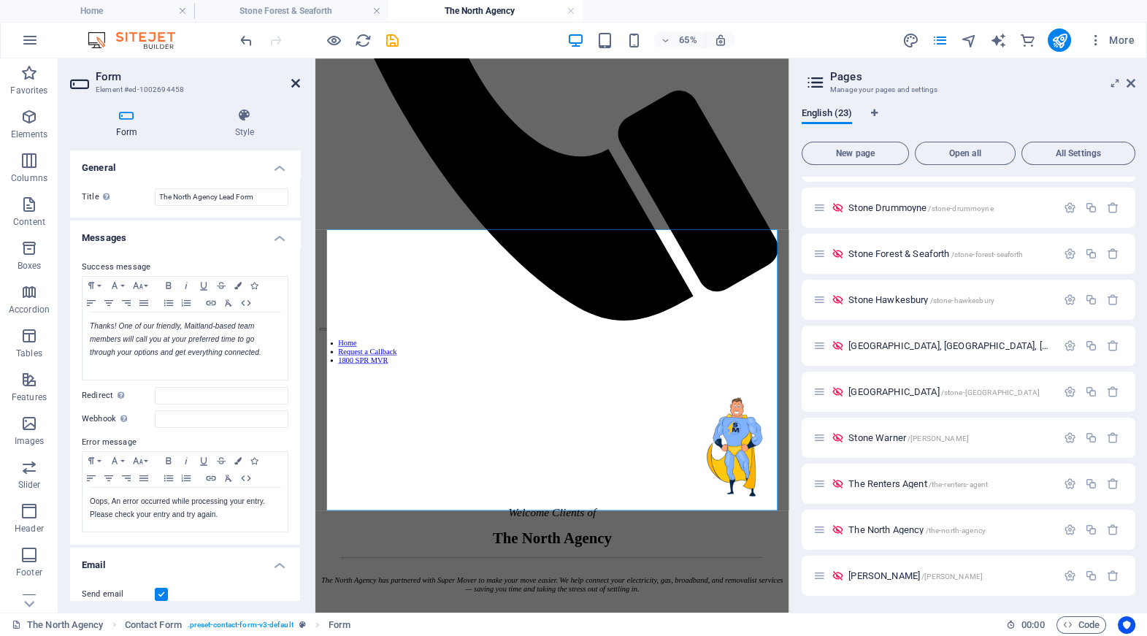
click at [293, 80] on icon at bounding box center [295, 83] width 9 height 12
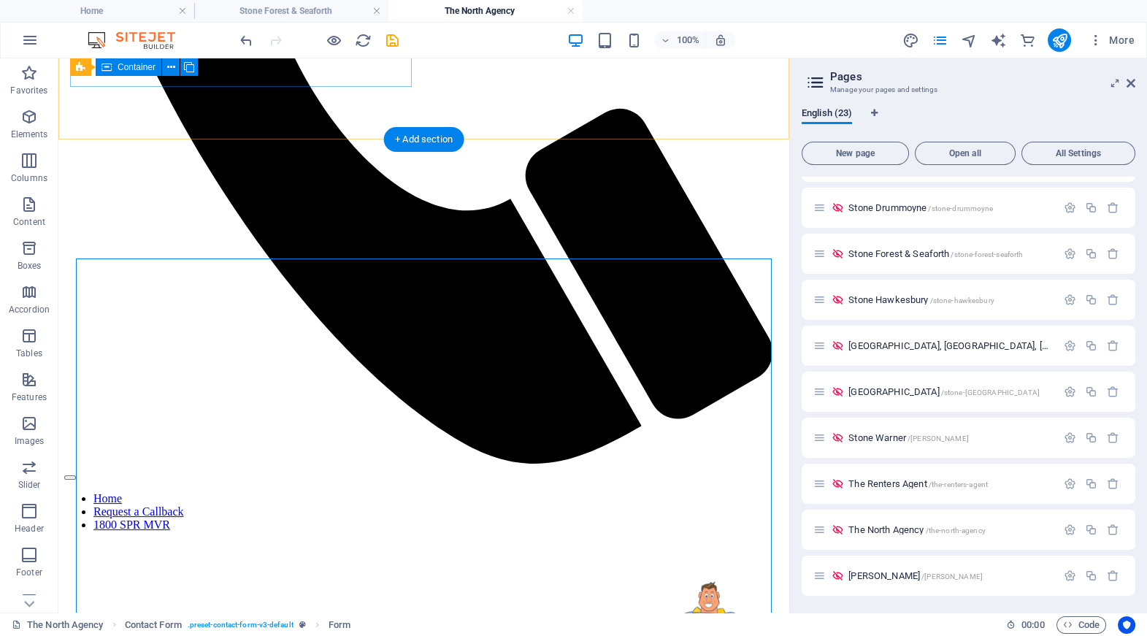
scroll to position [699, 0]
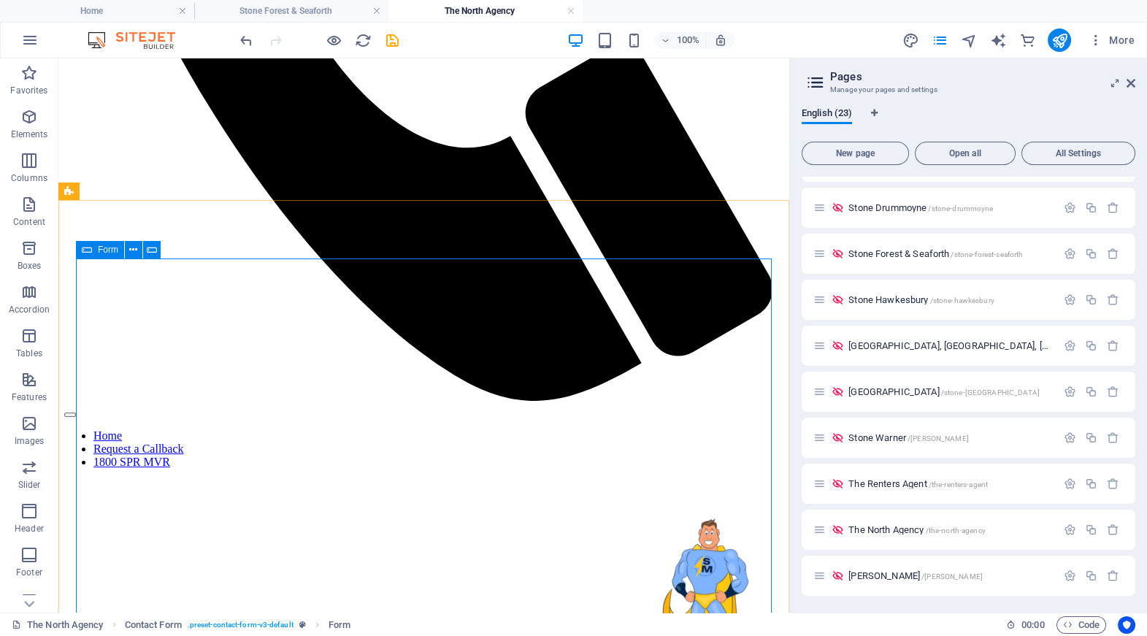
click at [93, 250] on div "Form" at bounding box center [100, 250] width 48 height 18
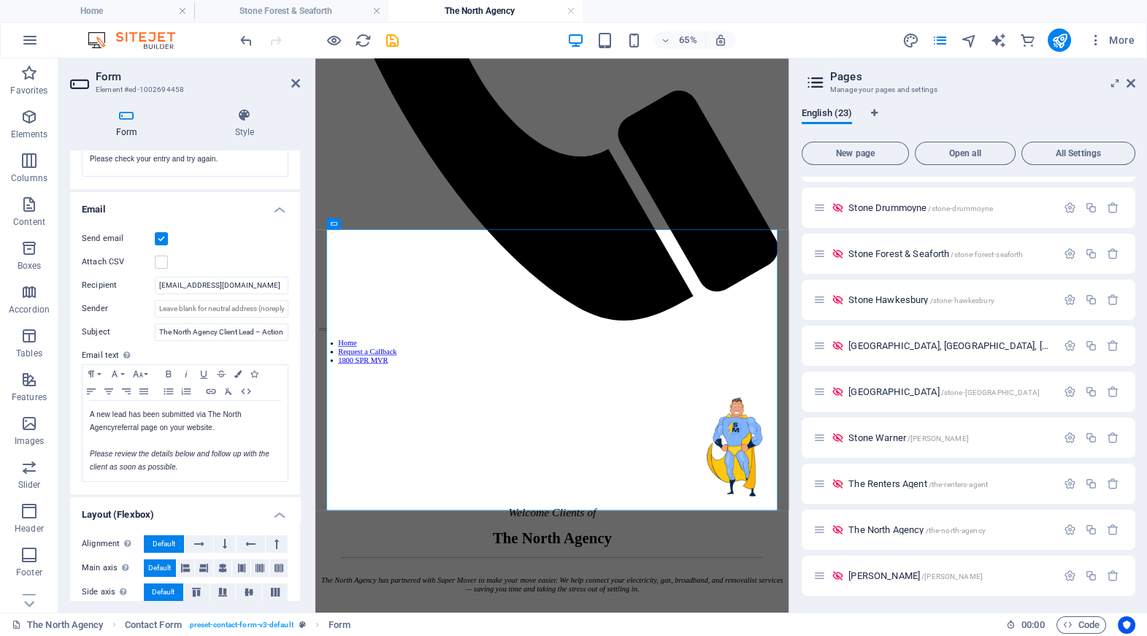
scroll to position [415, 0]
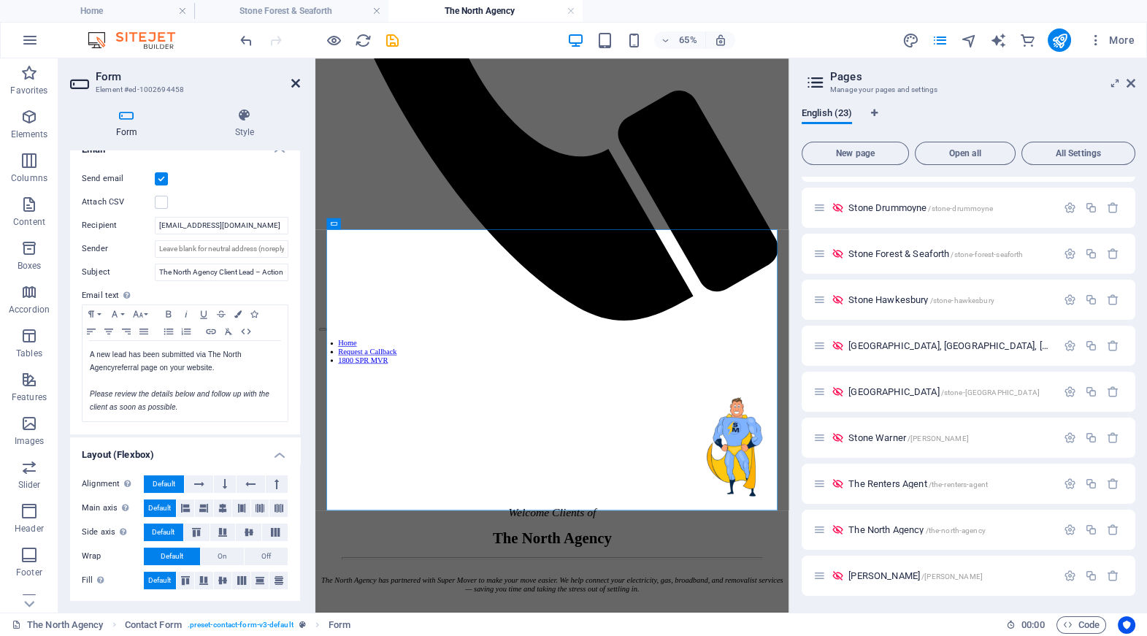
click at [294, 82] on icon at bounding box center [295, 83] width 9 height 12
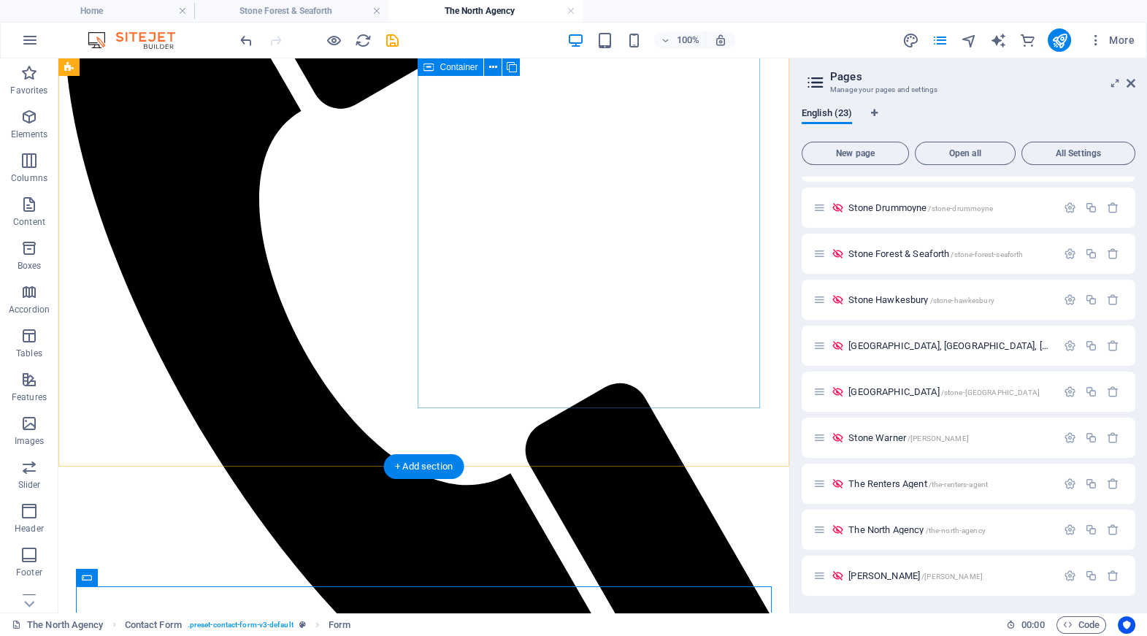
scroll to position [330, 0]
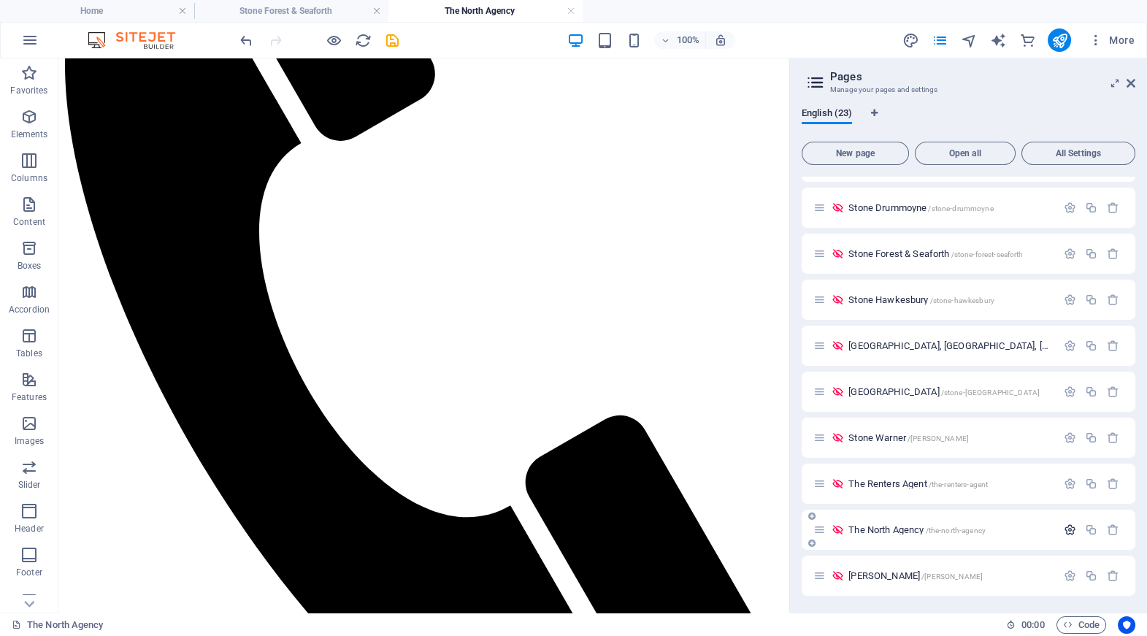
click at [680, 527] on icon "button" at bounding box center [1070, 529] width 12 height 12
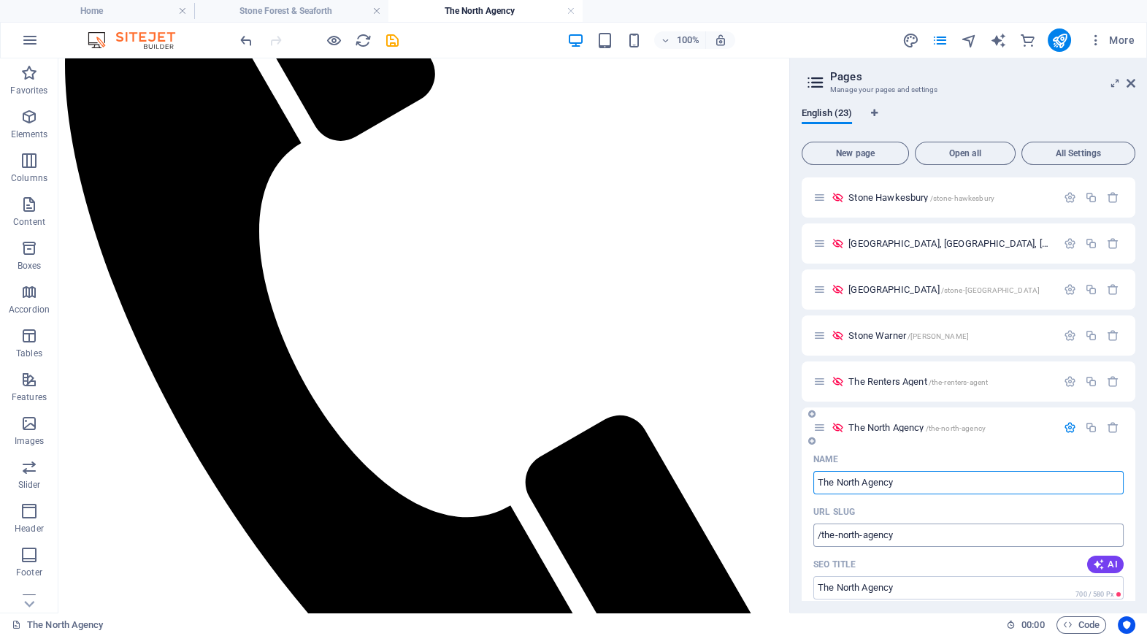
scroll to position [755, 0]
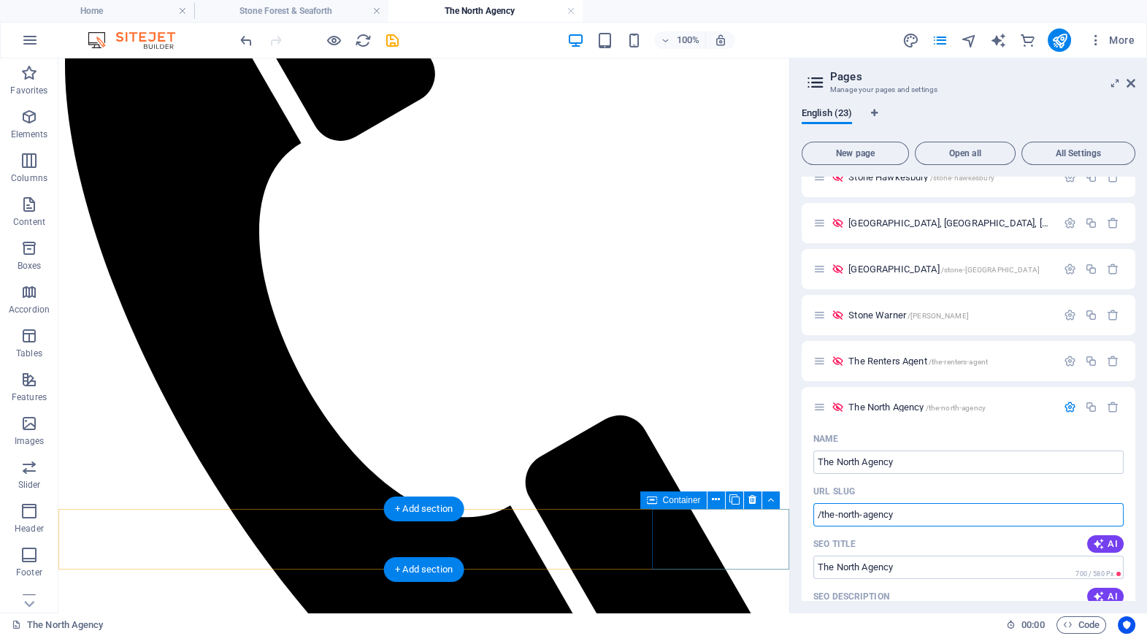
drag, startPoint x: 963, startPoint y: 570, endPoint x: 783, endPoint y: 510, distance: 190.0
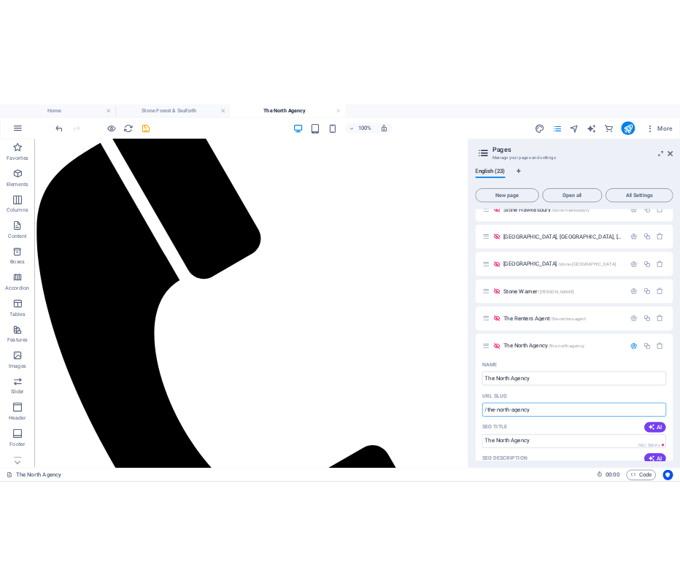
scroll to position [53, 0]
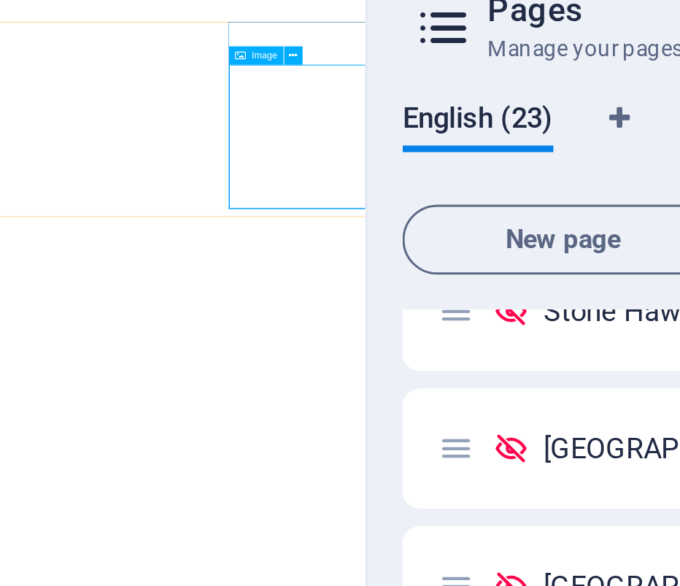
click at [288, 93] on span "Image" at bounding box center [289, 92] width 9 height 3
select select "px"
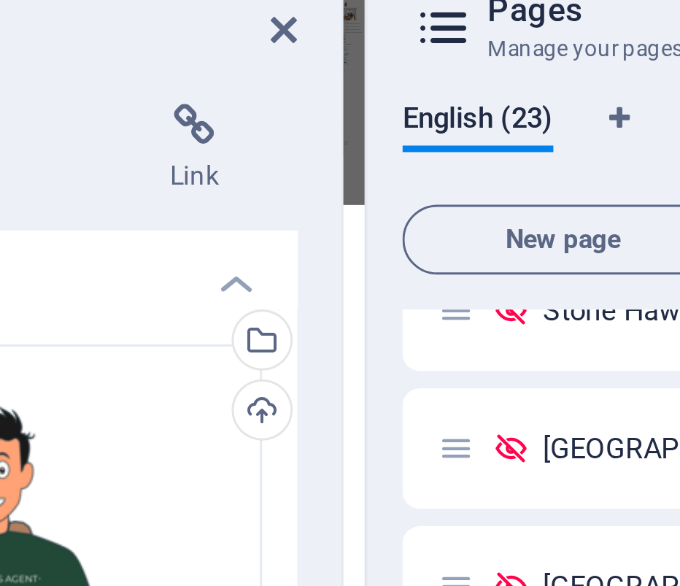
scroll to position [0, 0]
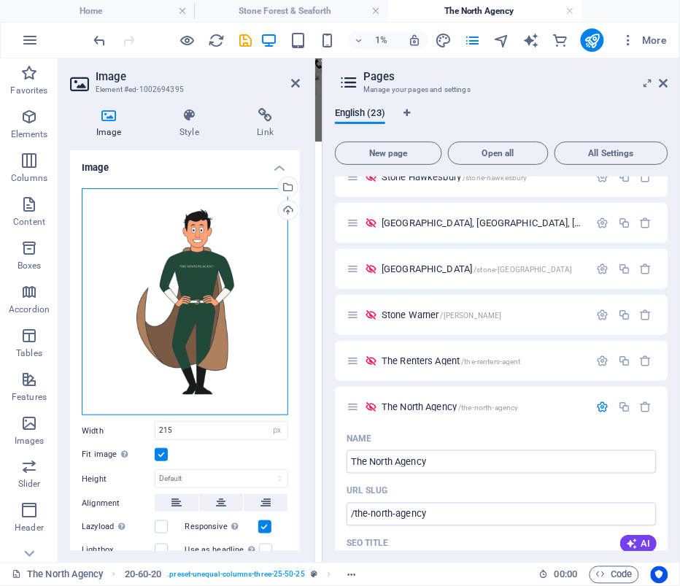
click at [199, 265] on div "Drag files here, click to choose files or select files from Files or our free s…" at bounding box center [185, 302] width 207 height 228
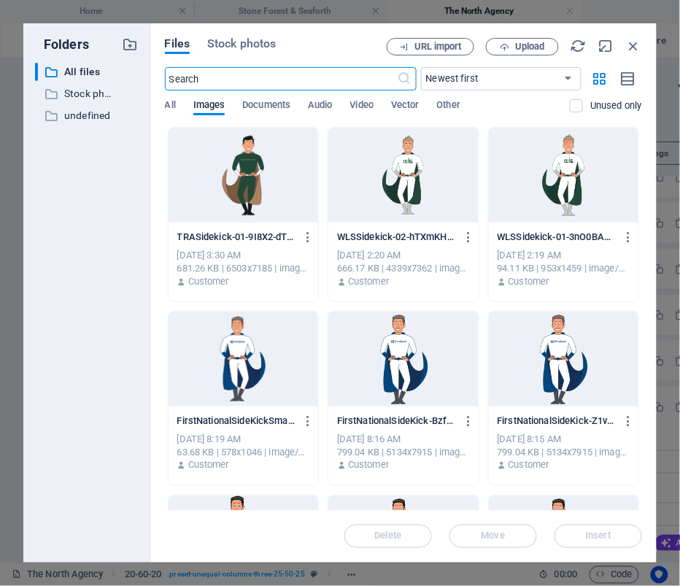
scroll to position [853, 0]
click at [528, 44] on span "Upload" at bounding box center [530, 46] width 30 height 9
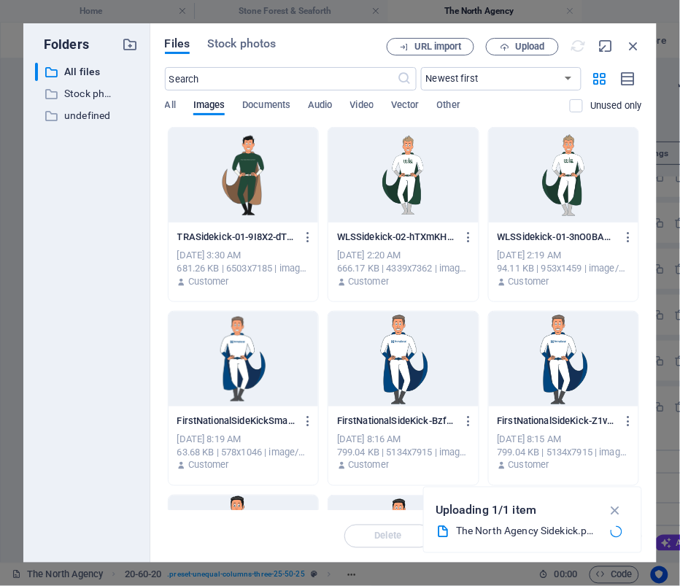
scroll to position [0, 0]
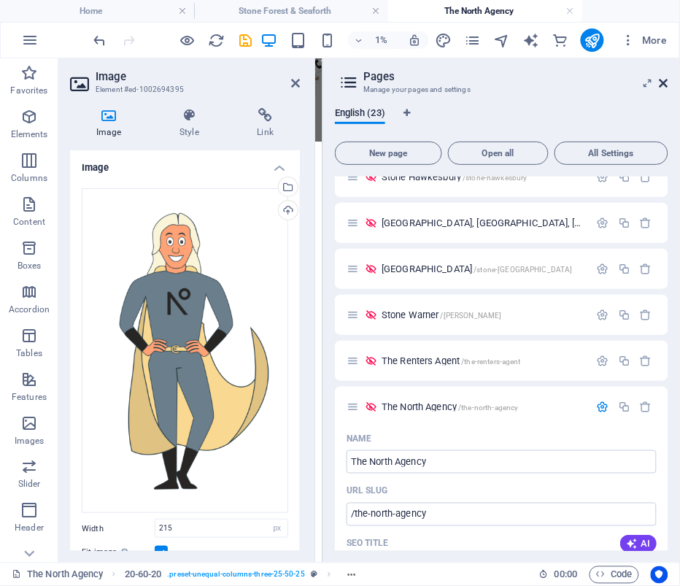
click at [666, 85] on icon at bounding box center [664, 83] width 9 height 12
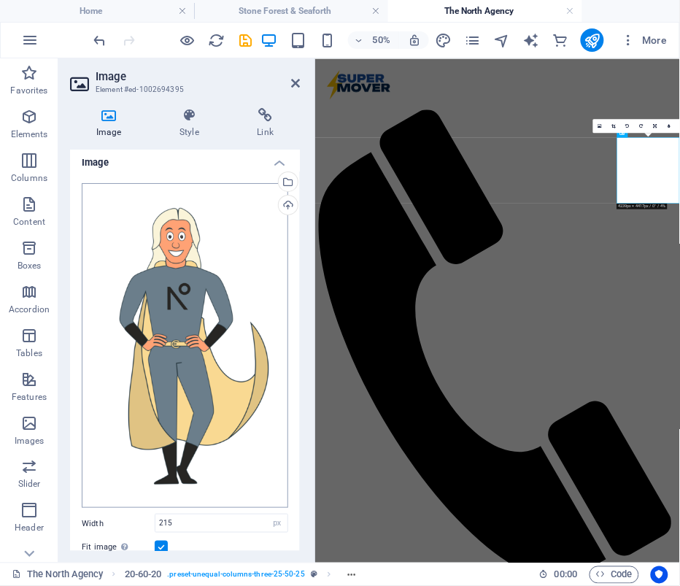
scroll to position [4, 0]
click at [193, 515] on input "215" at bounding box center [221, 524] width 132 height 18
click at [193, 520] on input "215" at bounding box center [221, 524] width 132 height 18
click at [158, 542] on label at bounding box center [161, 548] width 13 height 13
click at [0, 0] on input "Fit image Automatically fit image to a fixed width and height" at bounding box center [0, 0] width 0 height 0
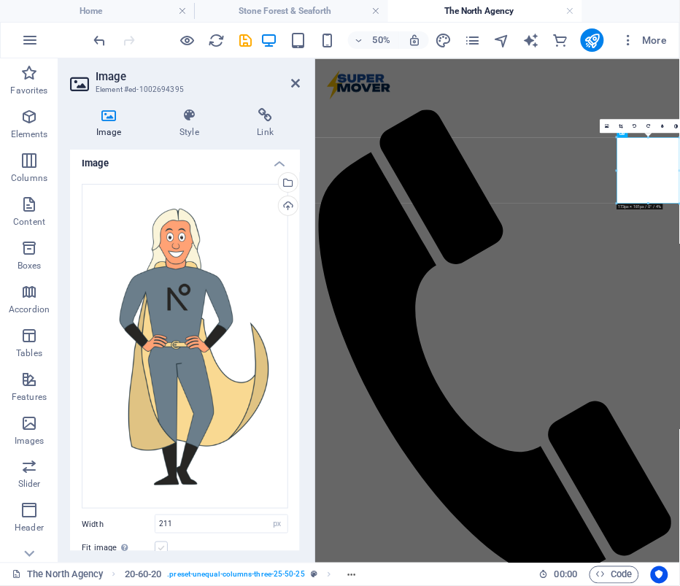
click at [158, 542] on label at bounding box center [161, 548] width 13 height 13
click at [0, 0] on input "Fit image Automatically fit image to a fixed width and height" at bounding box center [0, 0] width 0 height 0
click at [186, 519] on input "211" at bounding box center [221, 524] width 132 height 18
type input "194"
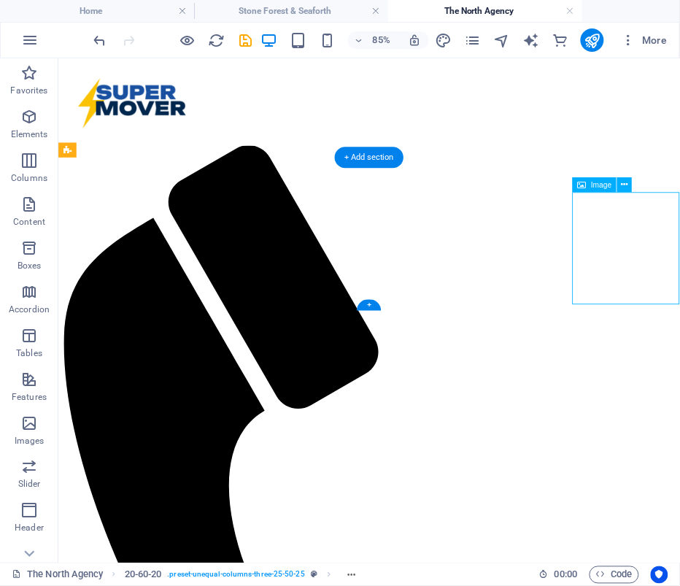
select select "px"
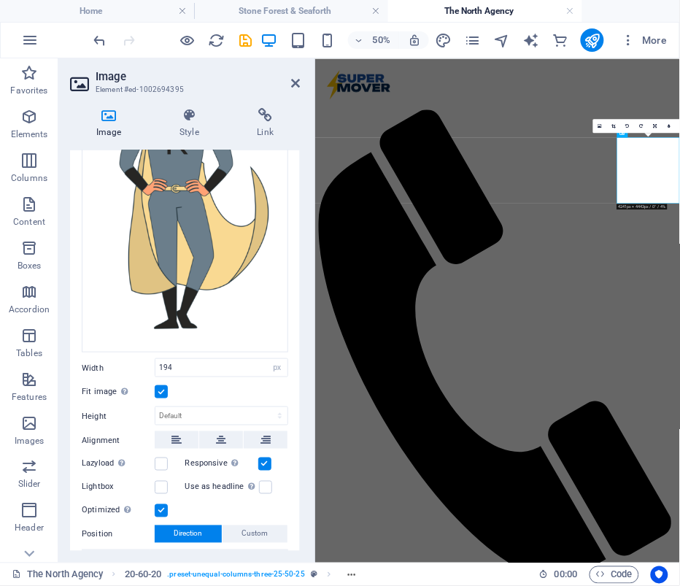
click at [165, 385] on label at bounding box center [161, 391] width 13 height 13
click at [0, 0] on input "Fit image Automatically fit image to a fixed width and height" at bounding box center [0, 0] width 0 height 0
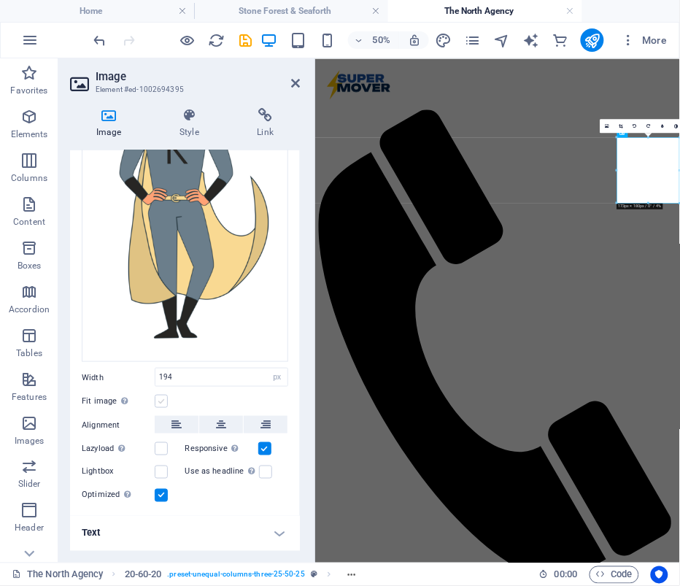
scroll to position [146, 0]
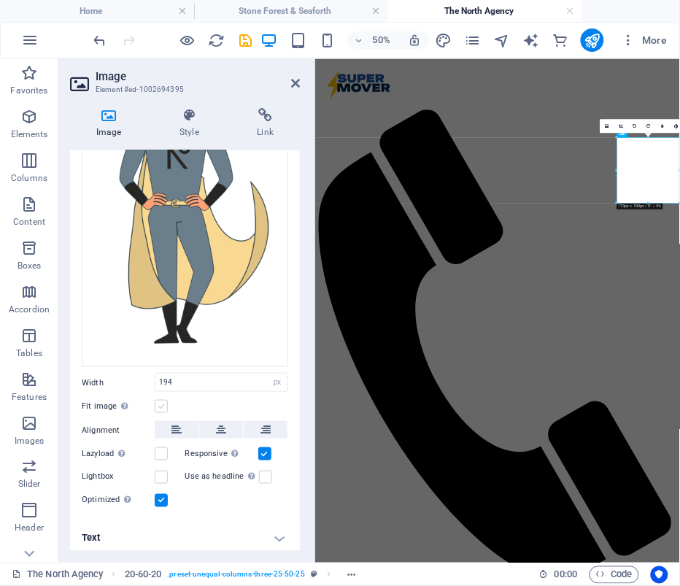
click at [161, 400] on label at bounding box center [161, 406] width 13 height 13
click at [0, 0] on input "Fit image Automatically fit image to a fixed width and height" at bounding box center [0, 0] width 0 height 0
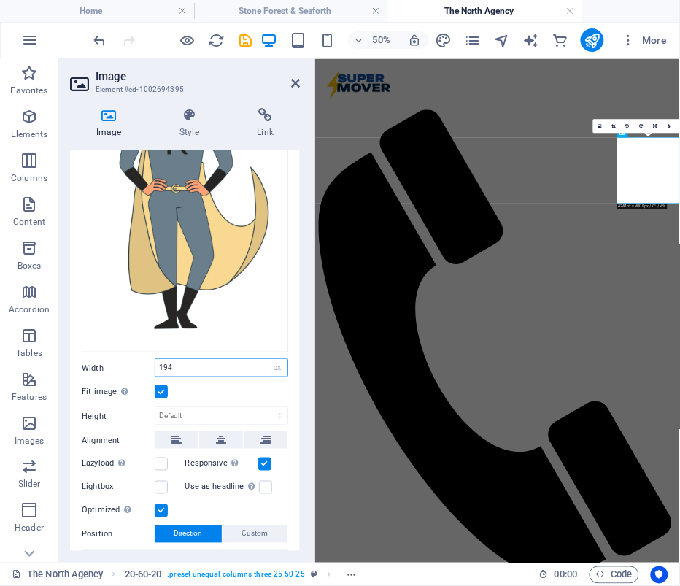
drag, startPoint x: 196, startPoint y: 361, endPoint x: 122, endPoint y: 356, distance: 74.6
click at [122, 358] on div "Width 194 Default auto px rem % em vh vw" at bounding box center [185, 367] width 207 height 19
click at [211, 384] on div "Fit image Automatically fit image to a fixed width and height" at bounding box center [185, 392] width 207 height 18
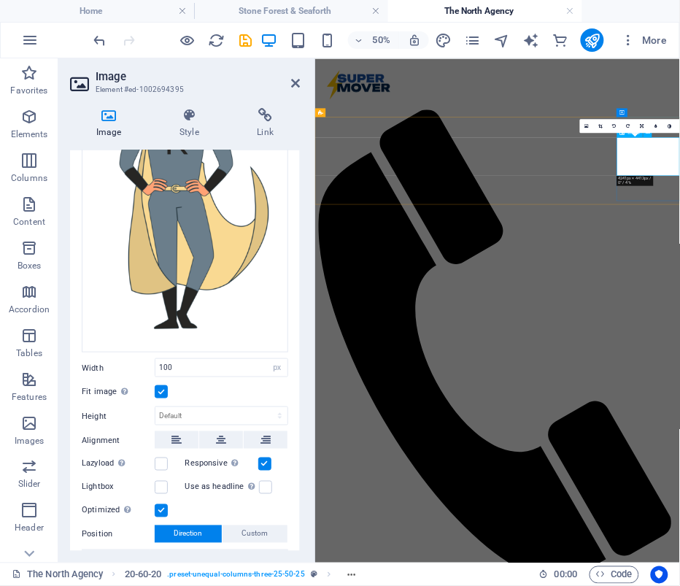
click at [587, 126] on icon at bounding box center [587, 125] width 4 height 5
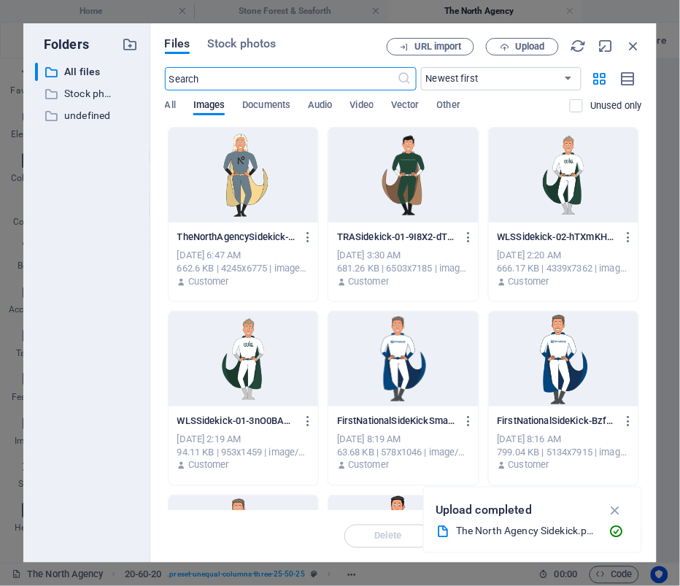
click at [288, 154] on div at bounding box center [244, 175] width 150 height 95
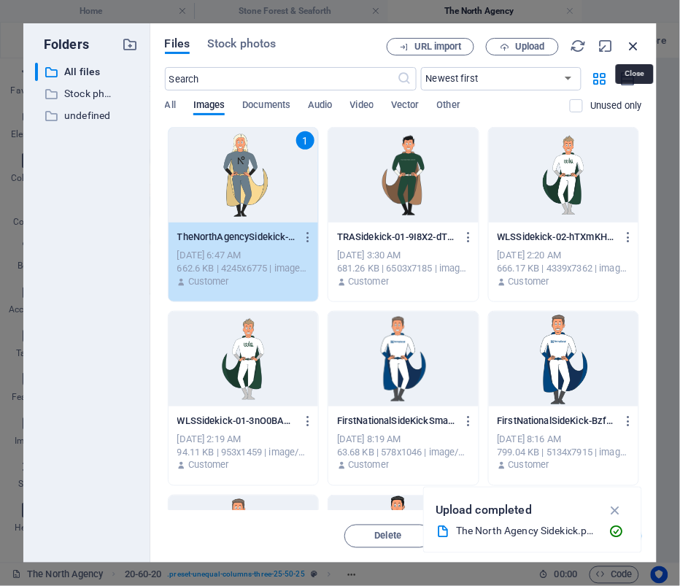
click at [634, 42] on icon "button" at bounding box center [634, 46] width 16 height 16
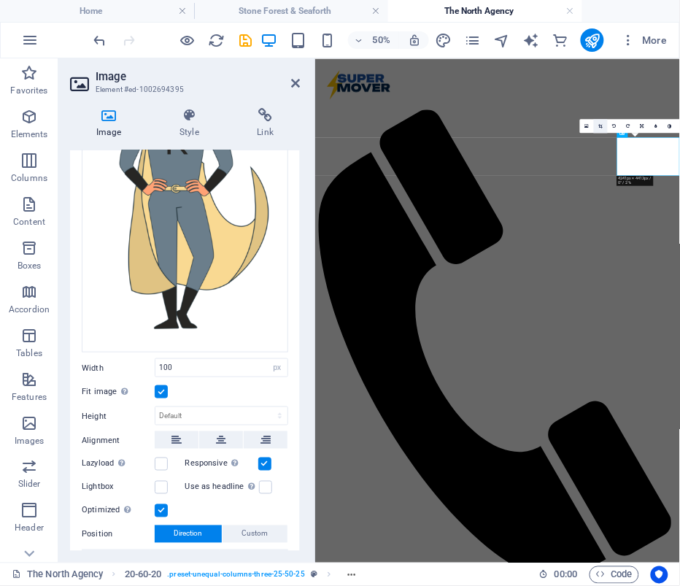
click at [601, 125] on icon at bounding box center [601, 126] width 4 height 4
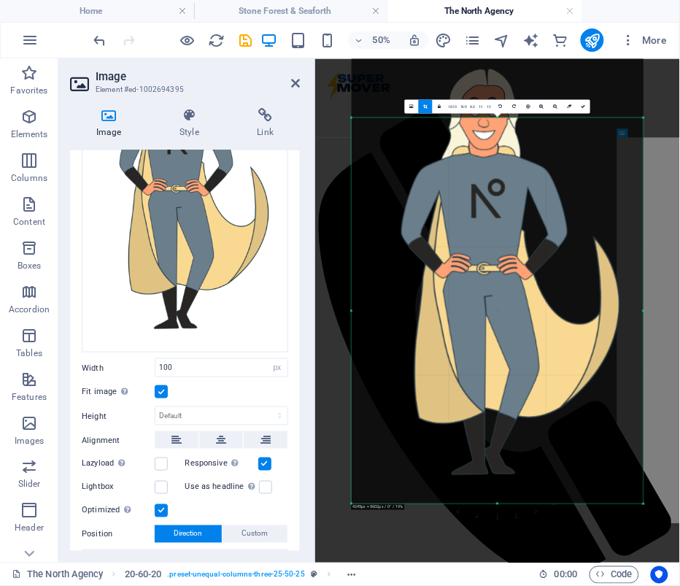
drag, startPoint x: 498, startPoint y: 462, endPoint x: 493, endPoint y: 625, distance: 162.8
click at [493, 585] on html "[DOMAIN_NAME] Home Stone Forest & Seaforth The North Agency Favorites Elements …" at bounding box center [340, 293] width 680 height 586
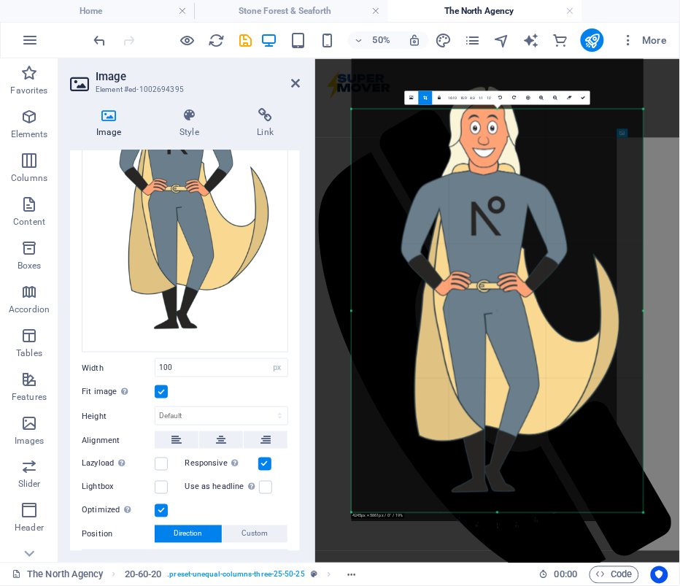
drag, startPoint x: 496, startPoint y: 117, endPoint x: 482, endPoint y: 64, distance: 54.2
click at [482, 109] on div "180 170 160 150 140 130 120 110 100 90 80 70 60 50 40 30 20 10 0 -10 -20 -30 -4…" at bounding box center [498, 311] width 292 height 404
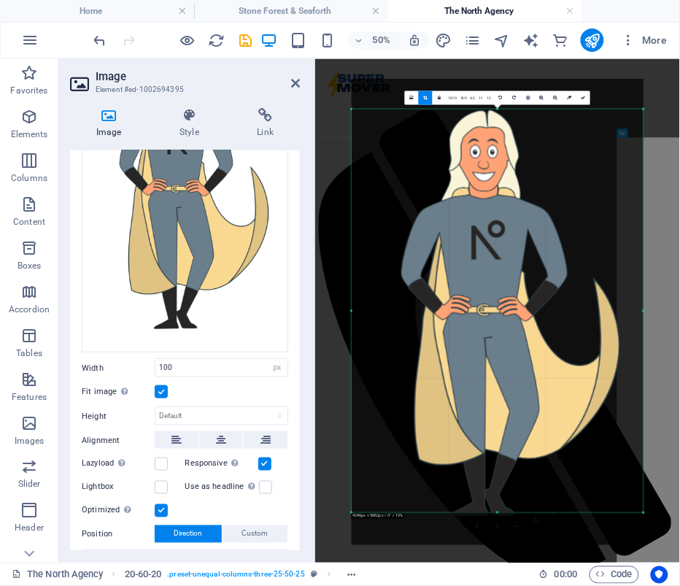
drag, startPoint x: 497, startPoint y: 108, endPoint x: 492, endPoint y: 47, distance: 61.5
click at [492, 58] on section "Favorites Elements Columns Content Boxes Accordion Tables Features Images Slide…" at bounding box center [340, 310] width 680 height 504
click at [454, 99] on link "16:10" at bounding box center [453, 98] width 12 height 14
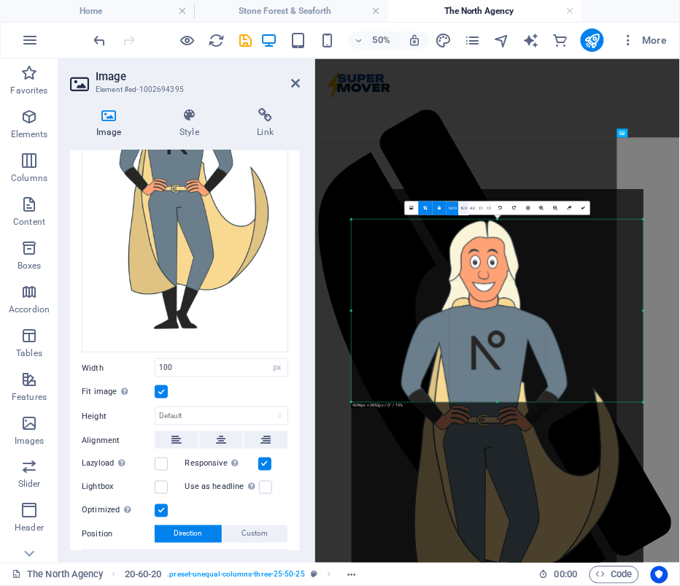
click at [466, 209] on link "16:9" at bounding box center [464, 208] width 10 height 14
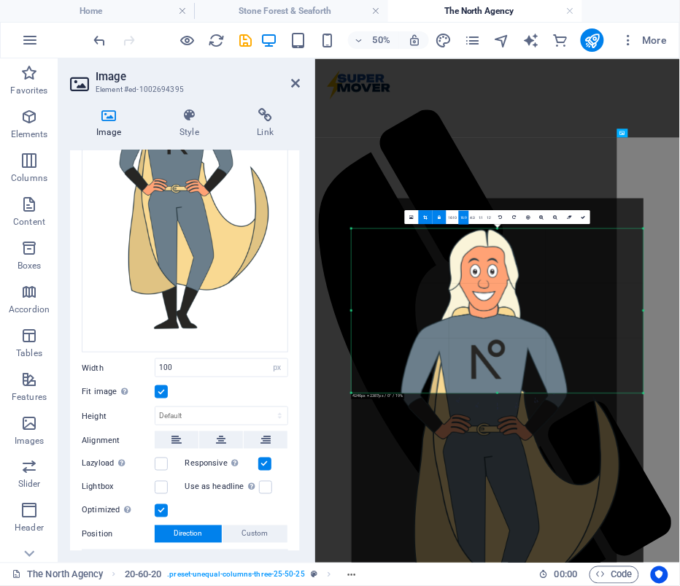
click at [440, 218] on icon at bounding box center [439, 217] width 3 height 4
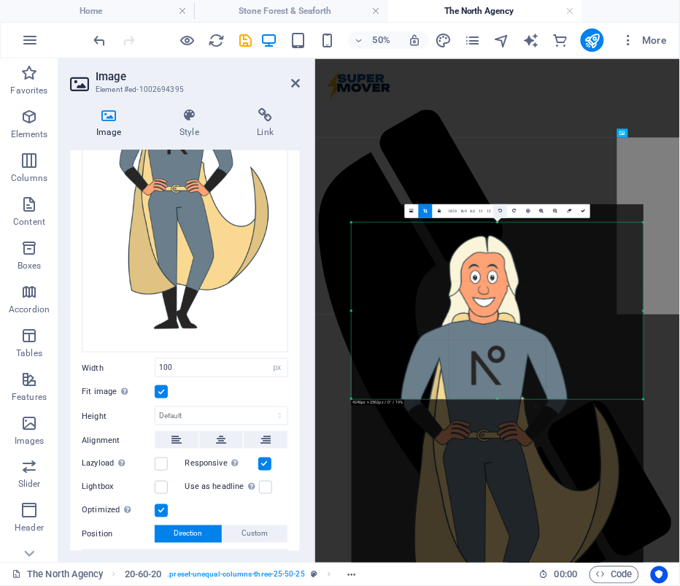
drag, startPoint x: 499, startPoint y: 228, endPoint x: 500, endPoint y: 204, distance: 23.4
click at [500, 223] on div "180 170 160 150 140 130 120 110 100 90 80 70 60 50 40 30 20 10 0 -10 -20 -30 -4…" at bounding box center [498, 311] width 292 height 177
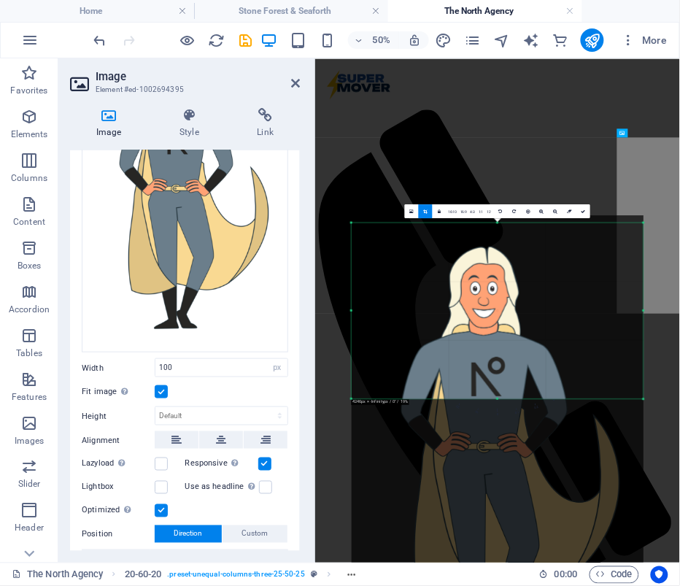
click at [496, 399] on div "180 170 160 150 140 130 120 110 100 90 80 70 60 50 40 30 20 10 0 -10 -20 -30 -4…" at bounding box center [498, 311] width 292 height 176
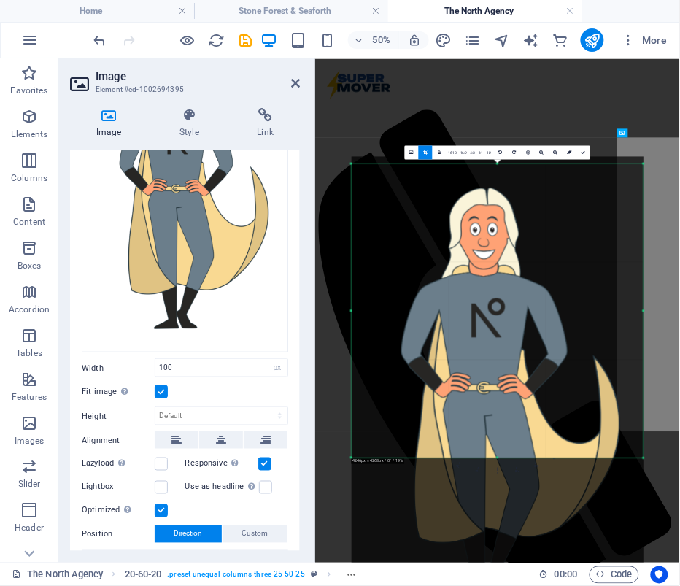
drag, startPoint x: 498, startPoint y: 399, endPoint x: 496, endPoint y: 635, distance: 235.8
click at [496, 585] on html "[DOMAIN_NAME] Home Stone Forest & Seaforth The North Agency Favorites Elements …" at bounding box center [340, 293] width 680 height 586
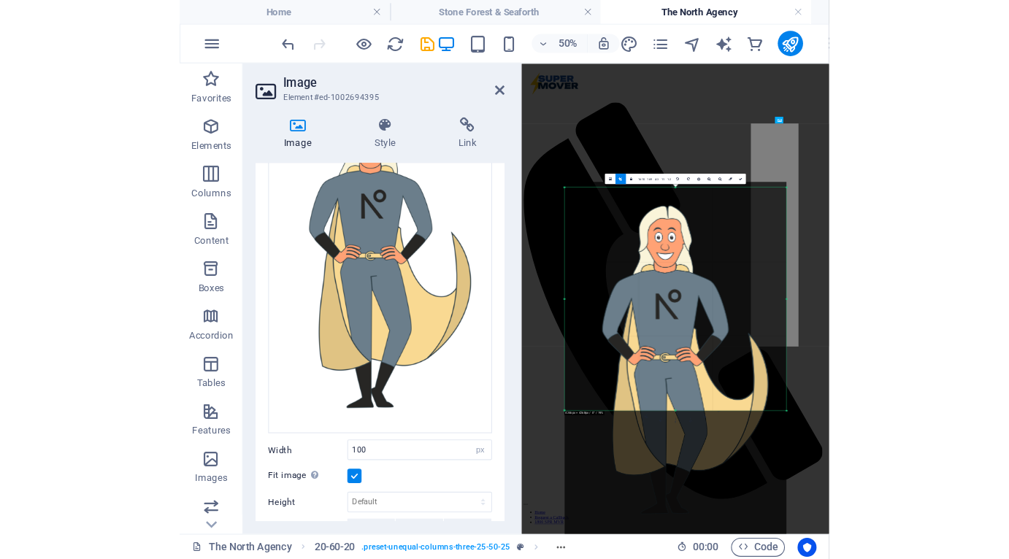
scroll to position [113, 0]
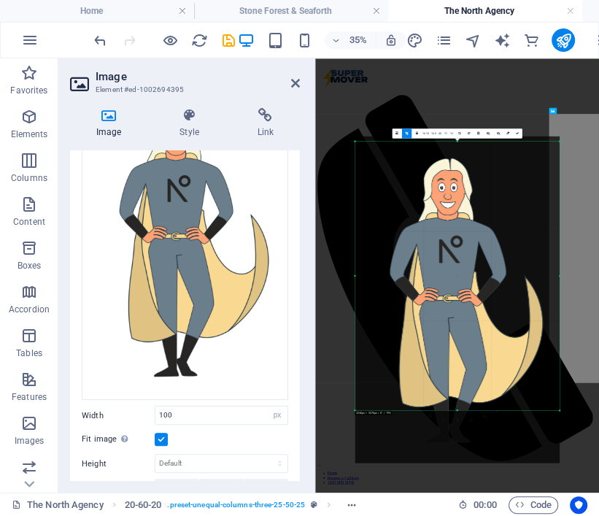
drag, startPoint x: 456, startPoint y: 379, endPoint x: 450, endPoint y: 559, distance: 180.4
click at [450, 516] on html "[DOMAIN_NAME] Home Stone Forest & Seaforth The North Agency Favorites Elements …" at bounding box center [299, 258] width 599 height 516
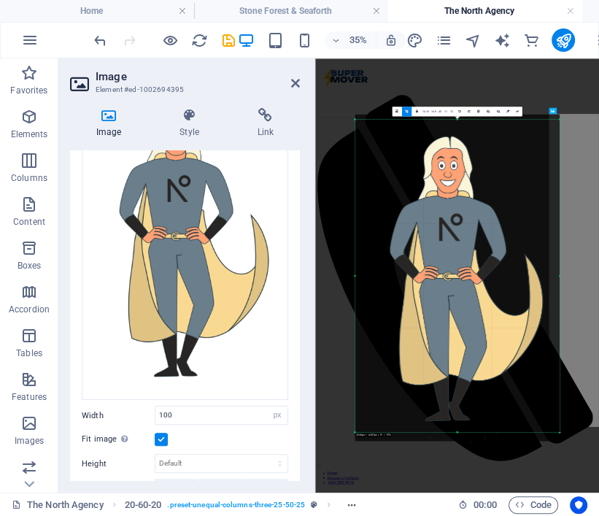
drag, startPoint x: 456, startPoint y: 409, endPoint x: 456, endPoint y: 534, distance: 125.6
click at [456, 516] on html "[DOMAIN_NAME] Home Stone Forest & Seaforth The North Agency Favorites Elements …" at bounding box center [299, 258] width 599 height 516
click at [516, 109] on icon at bounding box center [517, 110] width 3 height 3
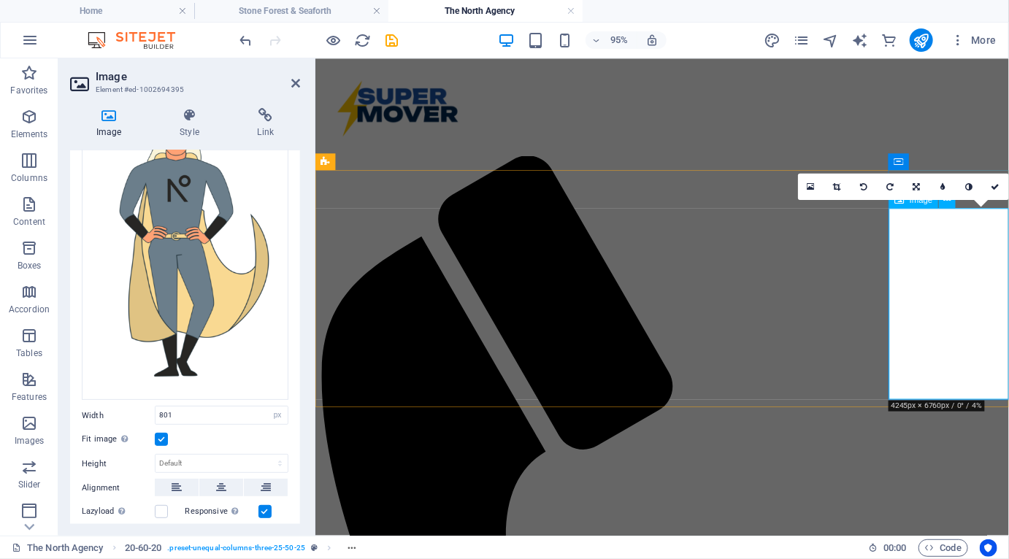
click at [234, 323] on div "Drag files here, click to choose files or select files from Files or our free s…" at bounding box center [185, 237] width 207 height 325
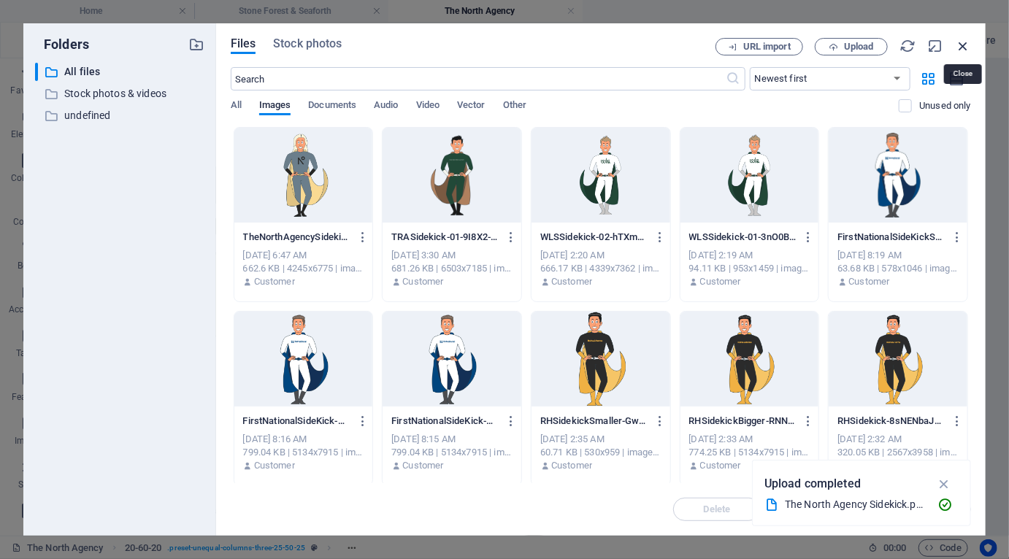
click at [680, 42] on icon "button" at bounding box center [963, 46] width 16 height 16
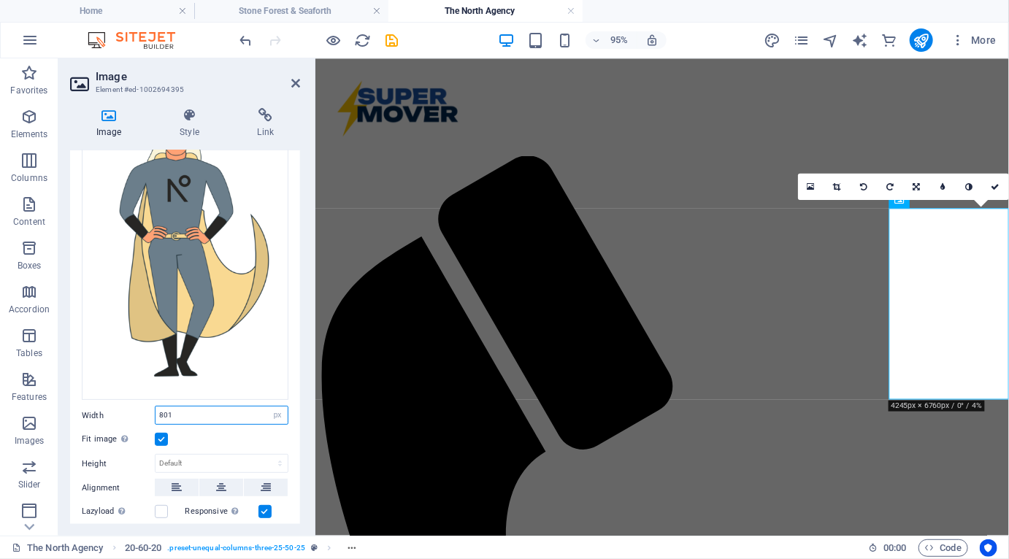
click at [184, 407] on input "801" at bounding box center [221, 416] width 132 height 18
drag, startPoint x: 174, startPoint y: 407, endPoint x: 134, endPoint y: 407, distance: 40.2
click at [134, 407] on div "Width 801 Default auto px rem % em vh vw" at bounding box center [185, 415] width 207 height 19
click at [210, 437] on div "Fit image Automatically fit image to a fixed width and height" at bounding box center [185, 440] width 207 height 18
drag, startPoint x: 184, startPoint y: 411, endPoint x: 144, endPoint y: 408, distance: 40.3
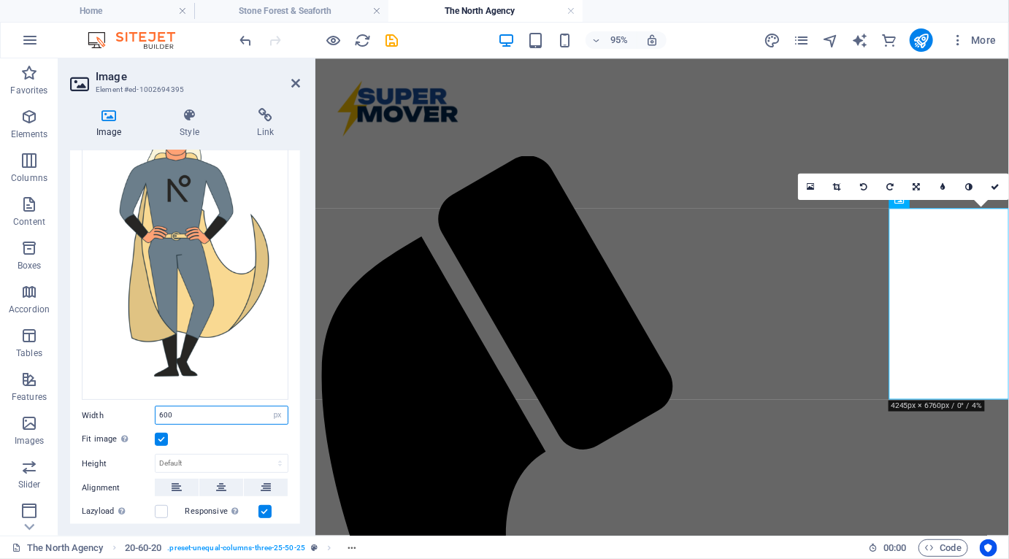
click at [145, 409] on div "Width 600 Default auto px rem % em vh vw" at bounding box center [185, 415] width 207 height 19
type input "400"
click at [221, 432] on div "Fit image Automatically fit image to a fixed width and height" at bounding box center [185, 440] width 207 height 18
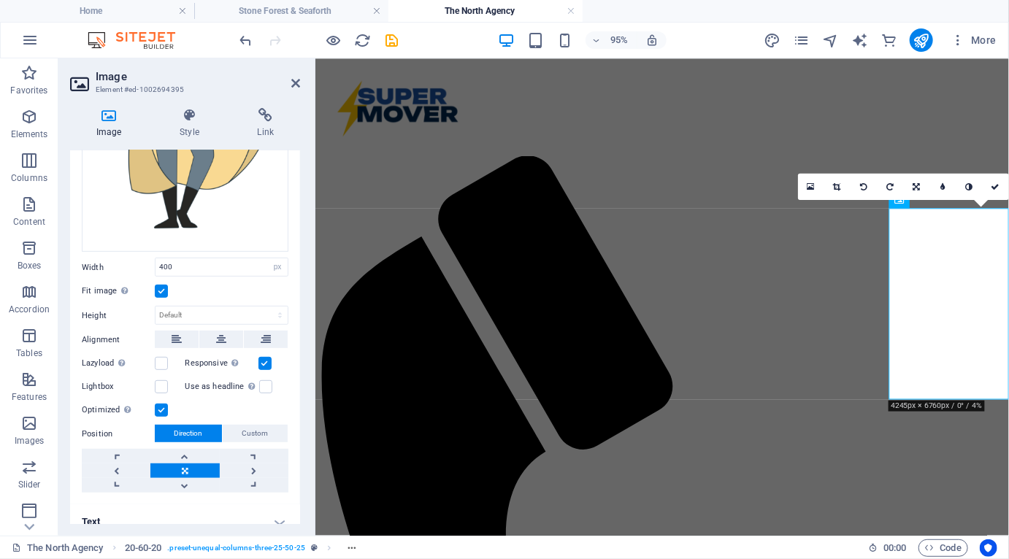
scroll to position [271, 0]
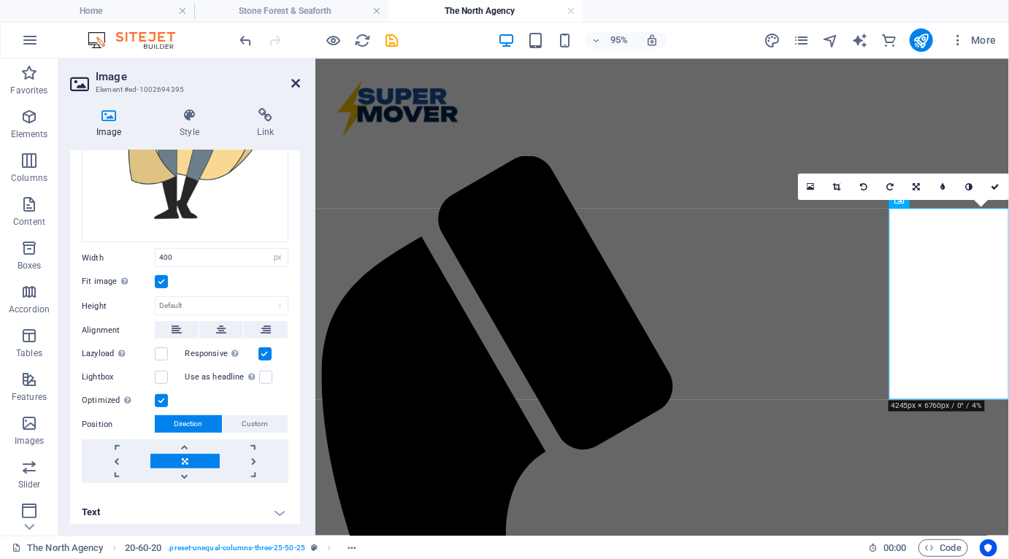
click at [299, 85] on icon at bounding box center [295, 83] width 9 height 12
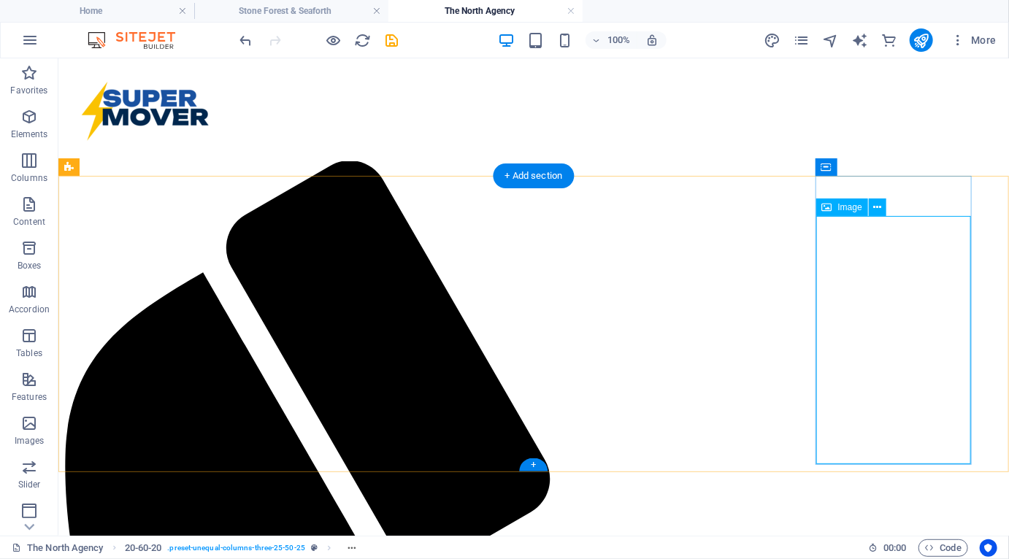
select select "px"
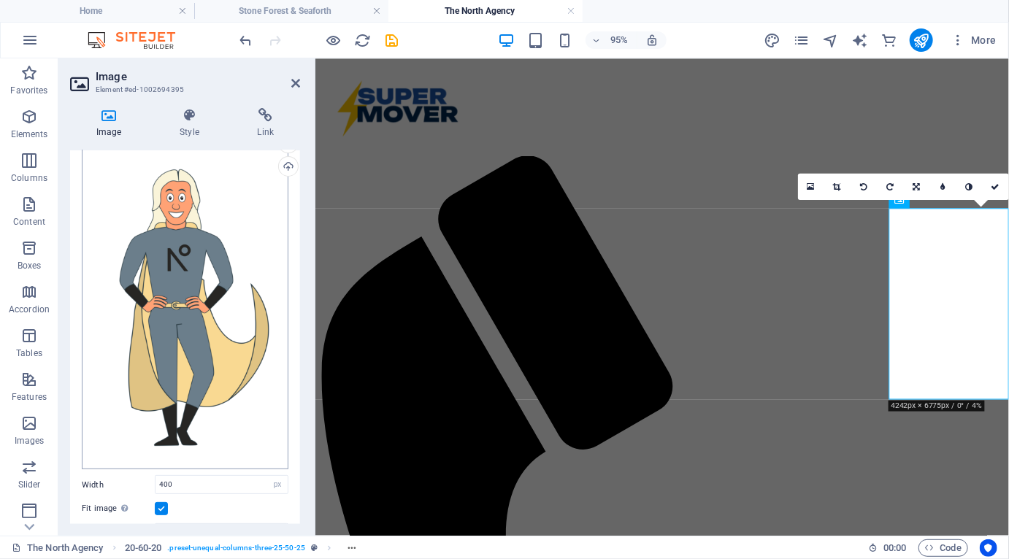
scroll to position [58, 0]
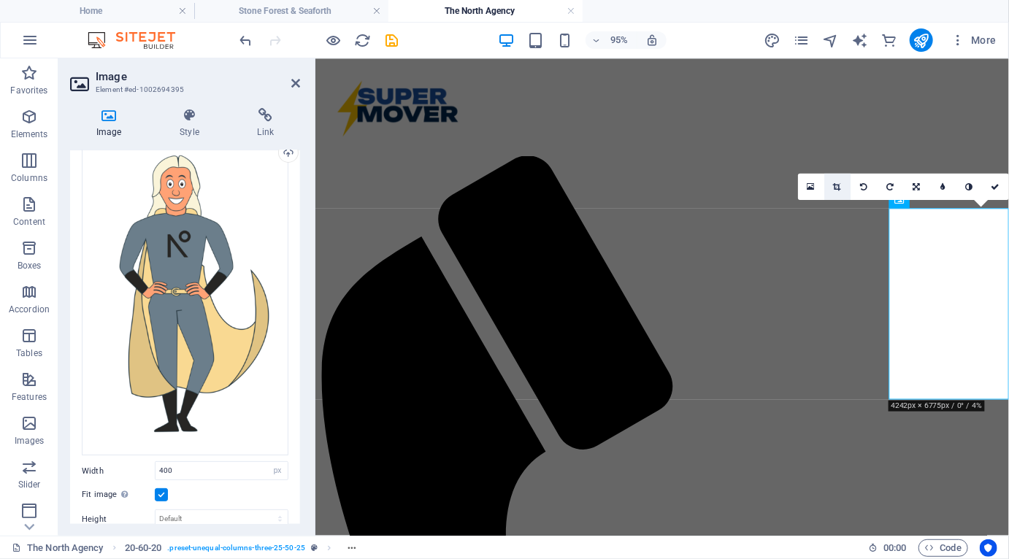
click at [680, 186] on link at bounding box center [837, 187] width 26 height 26
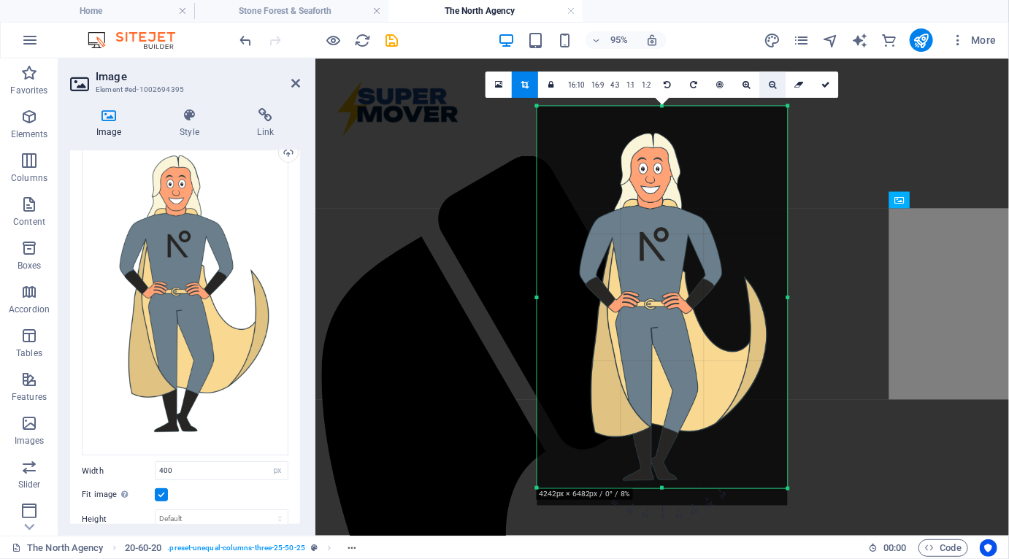
click at [680, 81] on link at bounding box center [772, 85] width 26 height 26
click at [680, 80] on icon at bounding box center [825, 84] width 9 height 8
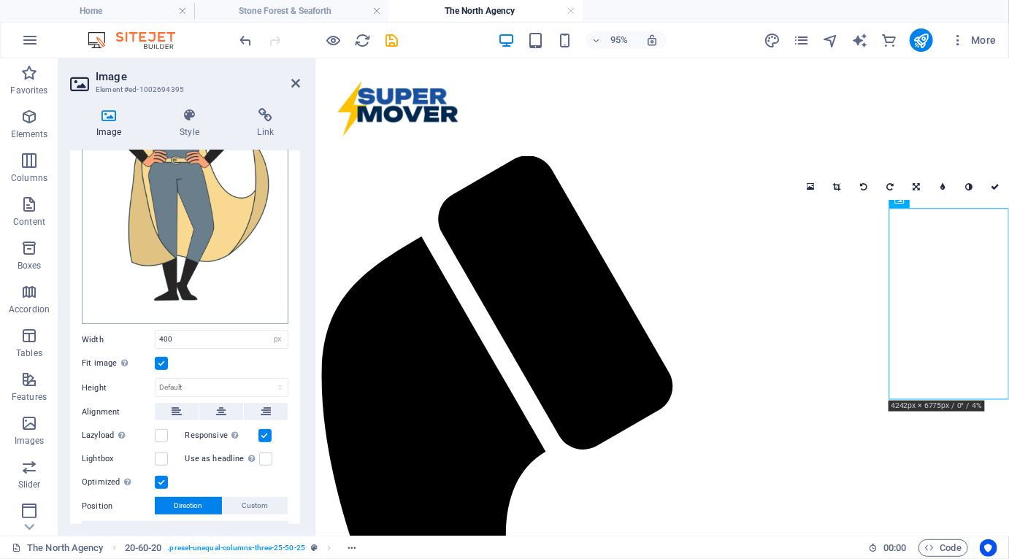
scroll to position [217, 0]
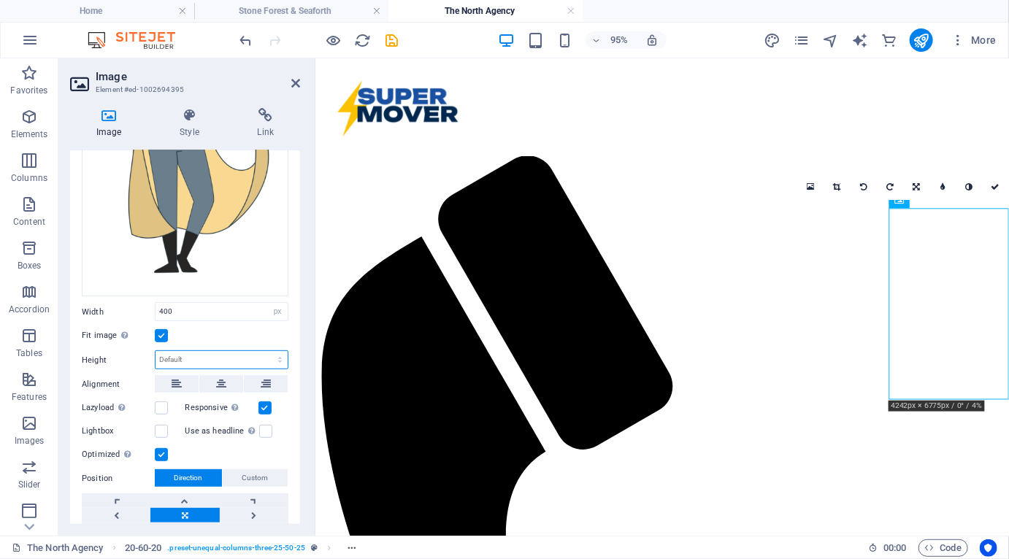
click at [231, 354] on select "Default auto px" at bounding box center [221, 360] width 132 height 18
select select "px"
click at [264, 351] on select "Default auto px" at bounding box center [221, 360] width 132 height 18
click at [203, 354] on input "276" at bounding box center [221, 360] width 132 height 18
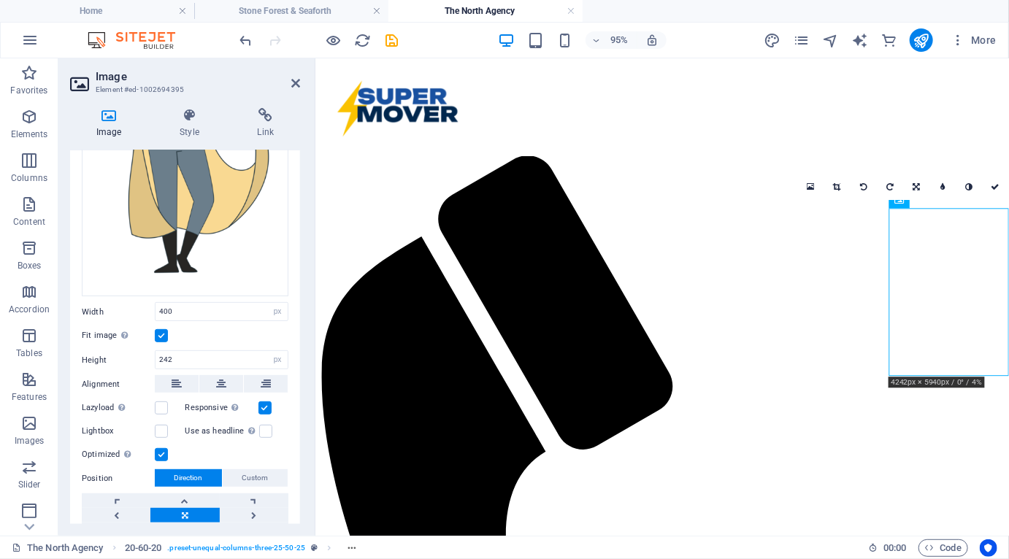
click at [205, 328] on div "Fit image Automatically fit image to a fixed width and height" at bounding box center [185, 336] width 207 height 18
drag, startPoint x: 187, startPoint y: 353, endPoint x: 150, endPoint y: 350, distance: 36.6
click at [150, 350] on div "Height 242 Default auto px" at bounding box center [185, 359] width 207 height 19
type input "180"
click at [164, 333] on label at bounding box center [161, 335] width 13 height 13
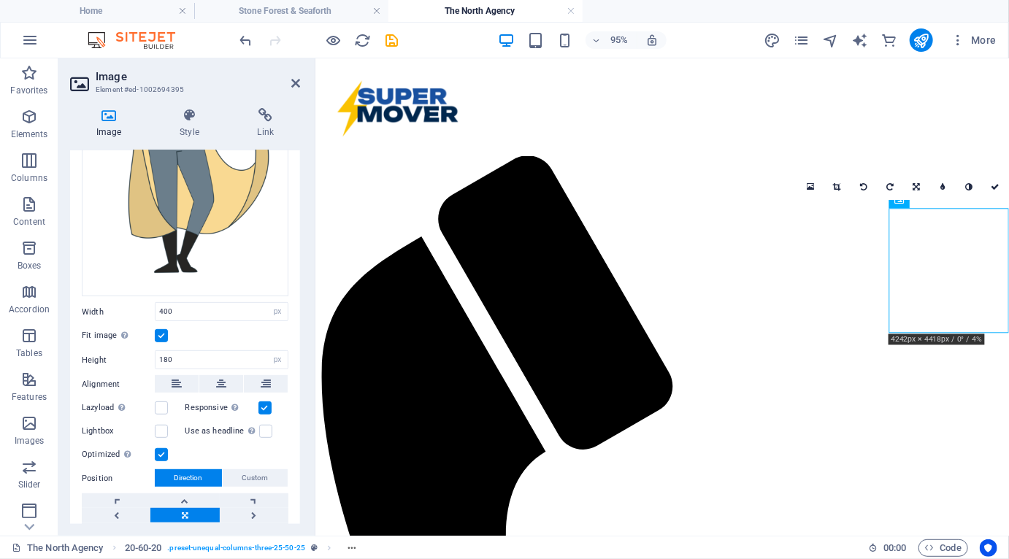
click at [0, 0] on input "Fit image Automatically fit image to a fixed width and height" at bounding box center [0, 0] width 0 height 0
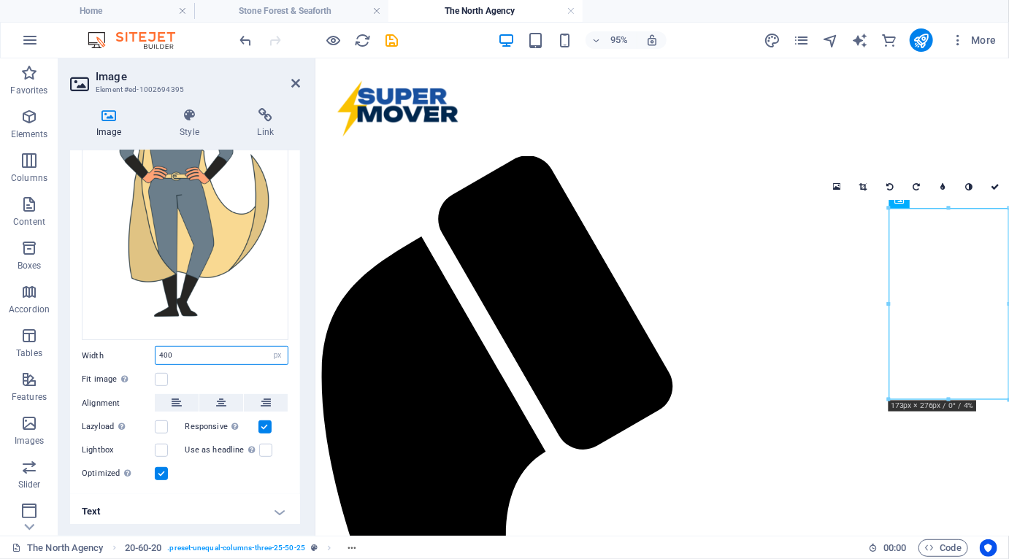
click at [187, 349] on input "400" at bounding box center [221, 356] width 132 height 18
type input "366"
click at [200, 384] on div "Drag files here, click to choose files or select files from Files or our free s…" at bounding box center [185, 249] width 230 height 491
click at [199, 371] on div "Fit image Automatically fit image to a fixed width and height" at bounding box center [185, 380] width 207 height 18
click at [680, 184] on icon at bounding box center [995, 186] width 9 height 8
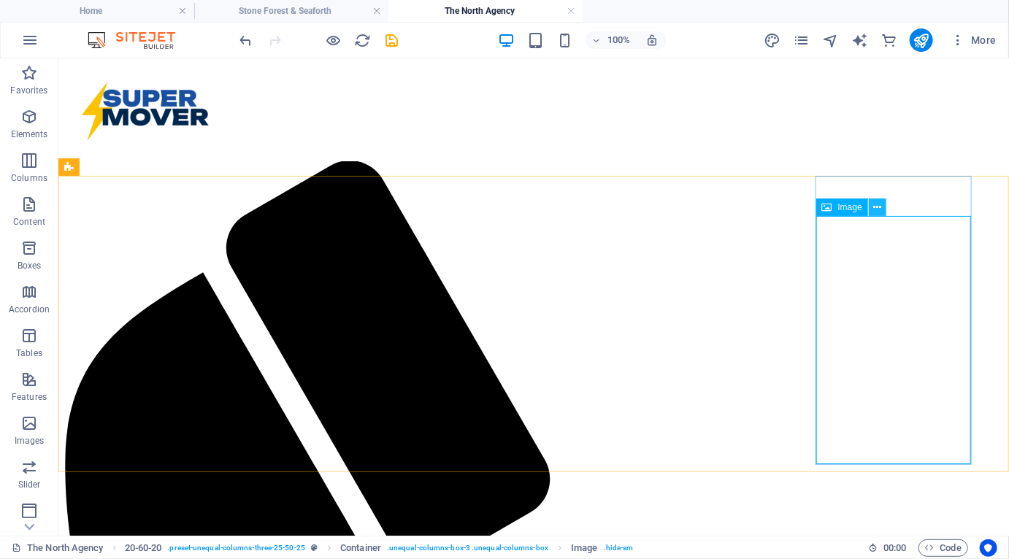
click at [680, 208] on icon at bounding box center [877, 207] width 8 height 15
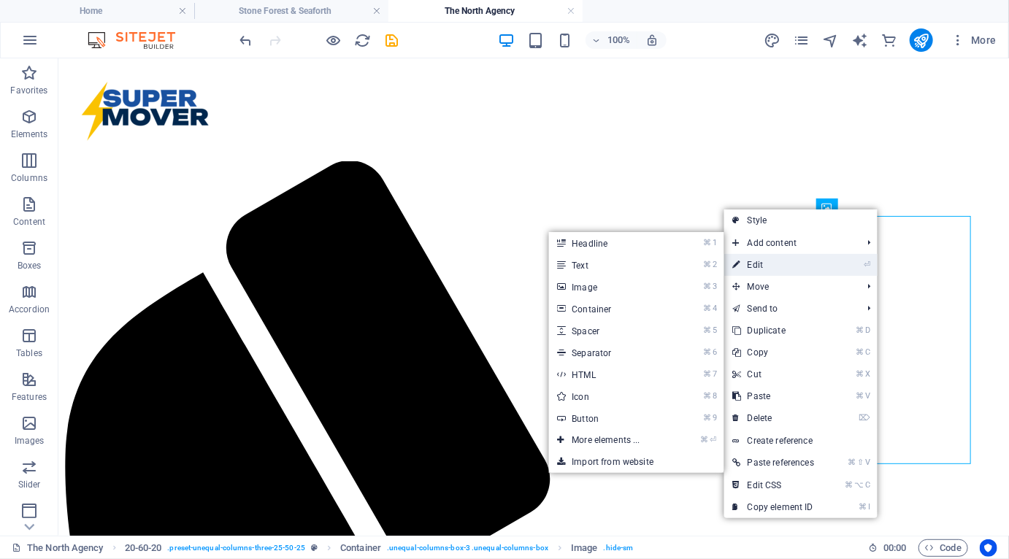
click at [680, 262] on link "⏎ Edit" at bounding box center [773, 265] width 99 height 22
select select "px"
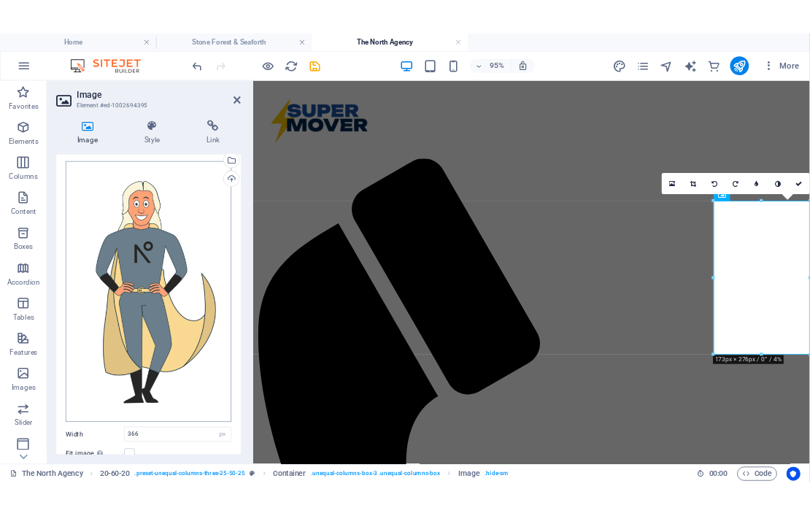
scroll to position [0, 0]
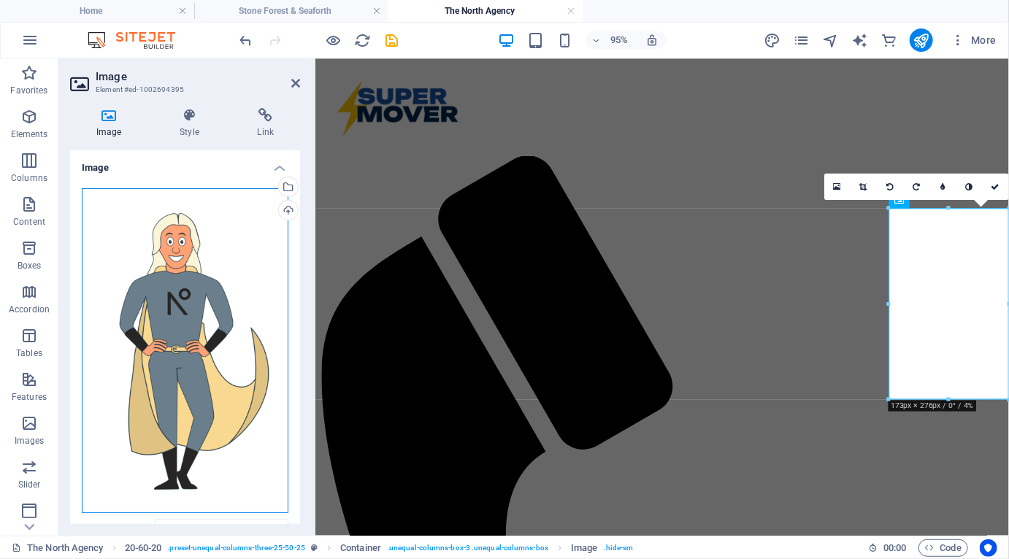
click at [170, 291] on div "Drag files here, click to choose files or select files from Files or our free s…" at bounding box center [185, 350] width 207 height 325
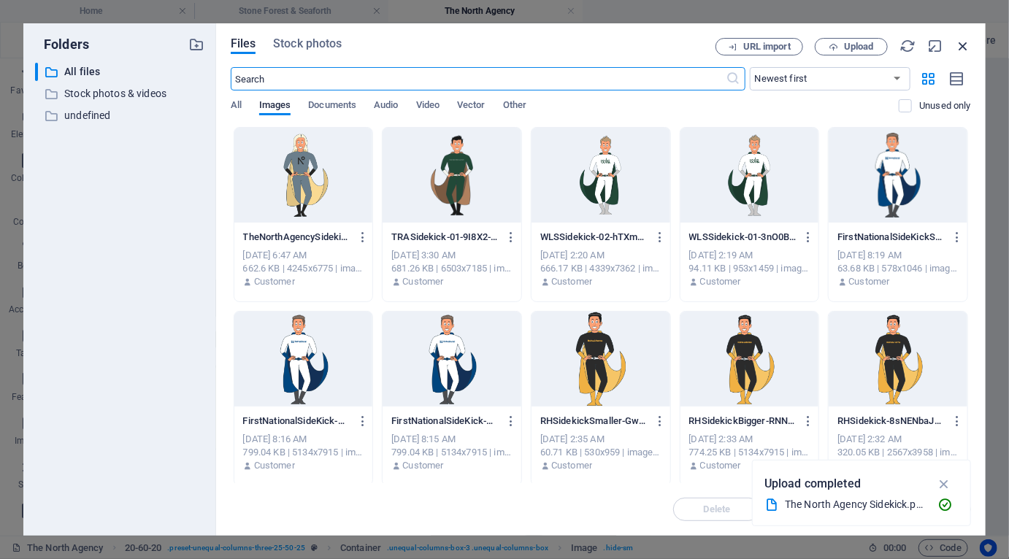
click at [680, 42] on icon "button" at bounding box center [963, 46] width 16 height 16
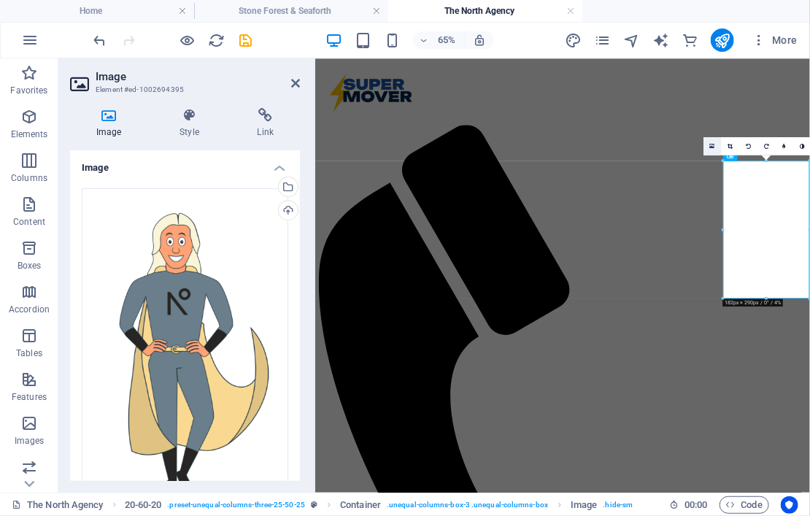
click at [680, 147] on icon at bounding box center [712, 146] width 5 height 7
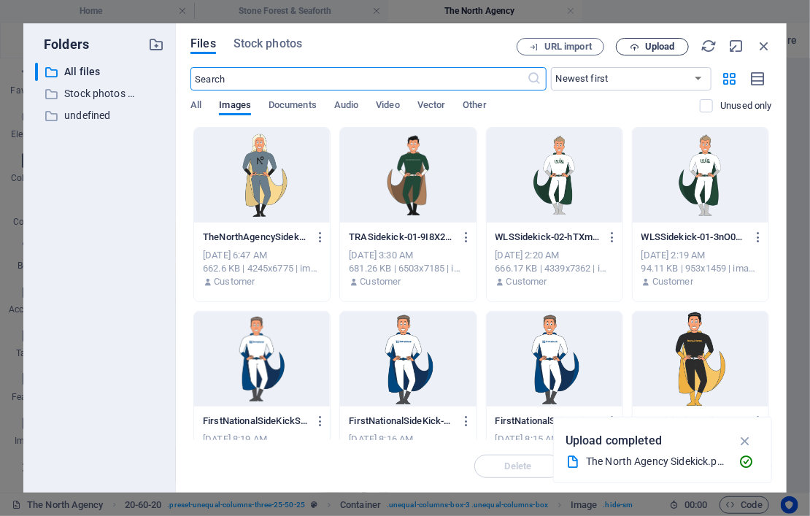
click at [643, 40] on button "Upload" at bounding box center [652, 47] width 73 height 18
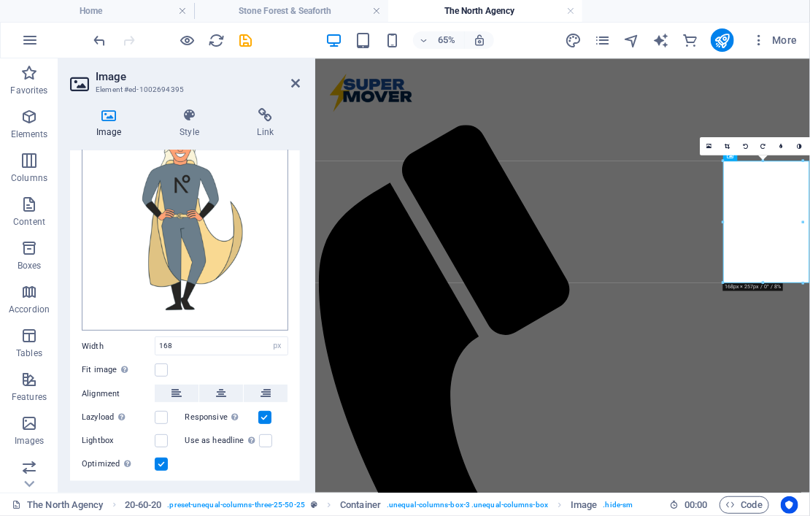
scroll to position [105, 0]
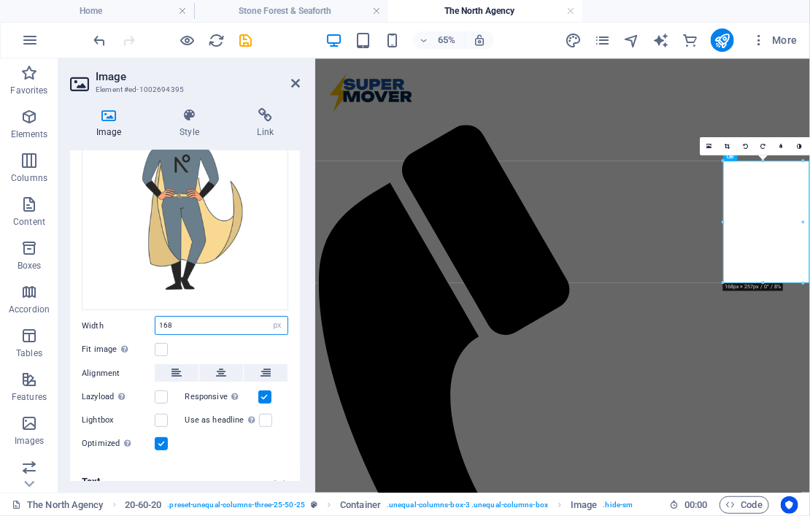
click at [201, 323] on input "168" at bounding box center [221, 326] width 132 height 18
click at [234, 347] on div "Fit image Automatically fit image to a fixed width and height" at bounding box center [185, 350] width 207 height 18
click at [212, 320] on input "145" at bounding box center [221, 326] width 132 height 18
type input "131"
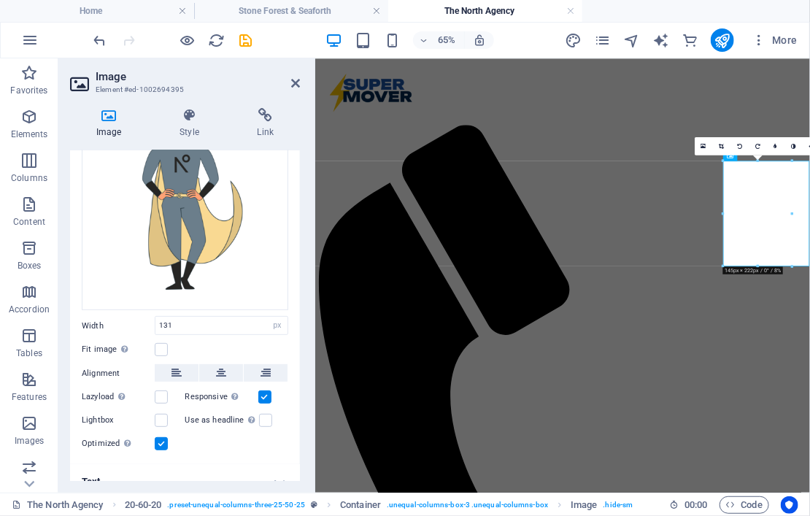
click at [211, 341] on div "Fit image Automatically fit image to a fixed width and height" at bounding box center [185, 350] width 207 height 18
click at [680, 145] on link at bounding box center [809, 146] width 18 height 18
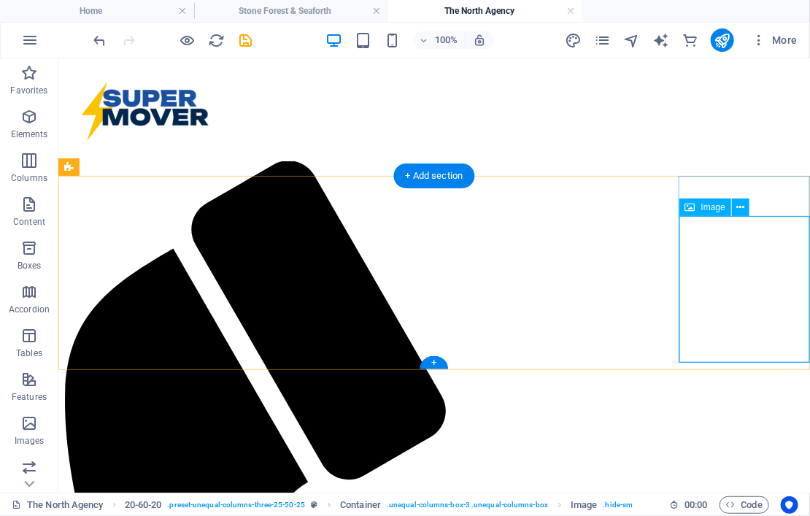
select select "px"
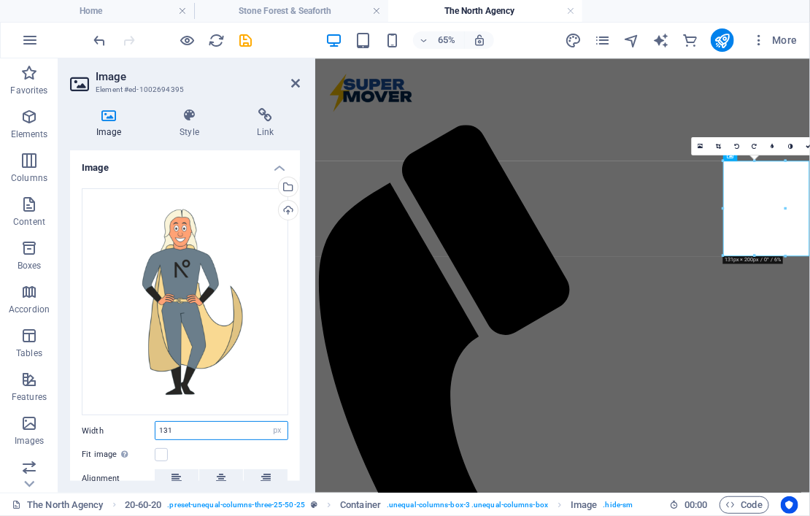
click at [175, 425] on input "131" at bounding box center [221, 431] width 132 height 18
type input "140"
click at [227, 452] on div "Fit image Automatically fit image to a fixed width and height" at bounding box center [185, 455] width 207 height 18
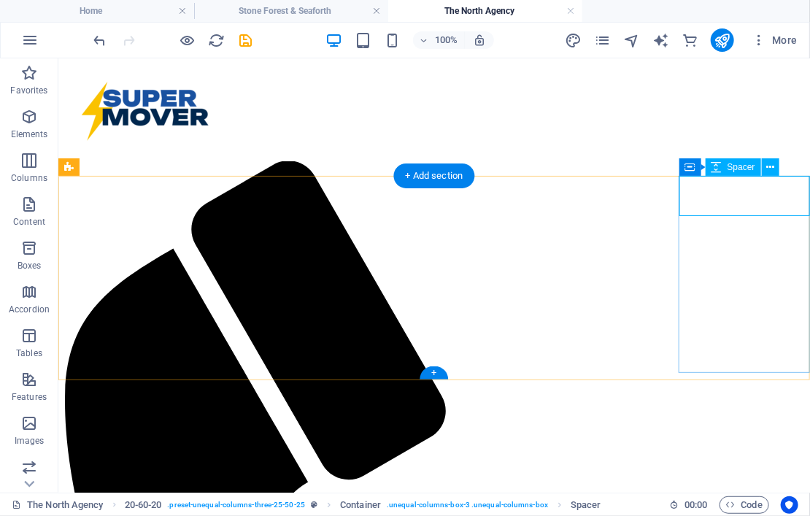
select select "px"
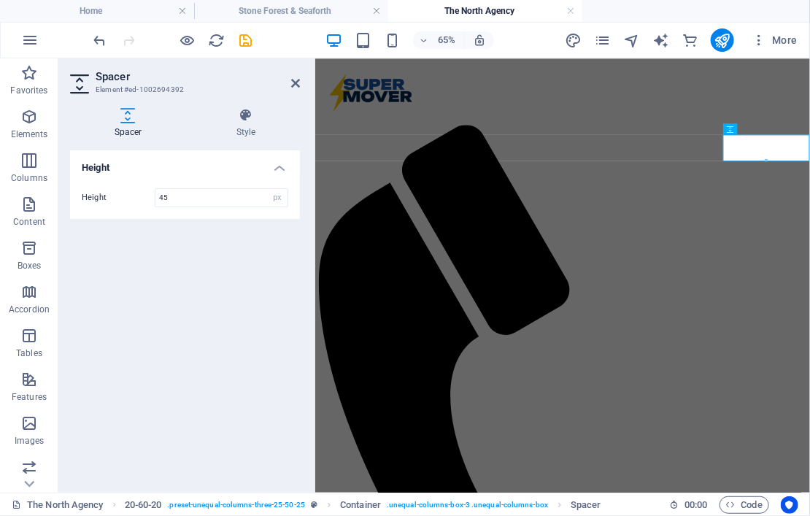
type input "45"
click at [206, 258] on div "Height Height 45 px rem vh vw" at bounding box center [185, 315] width 230 height 331
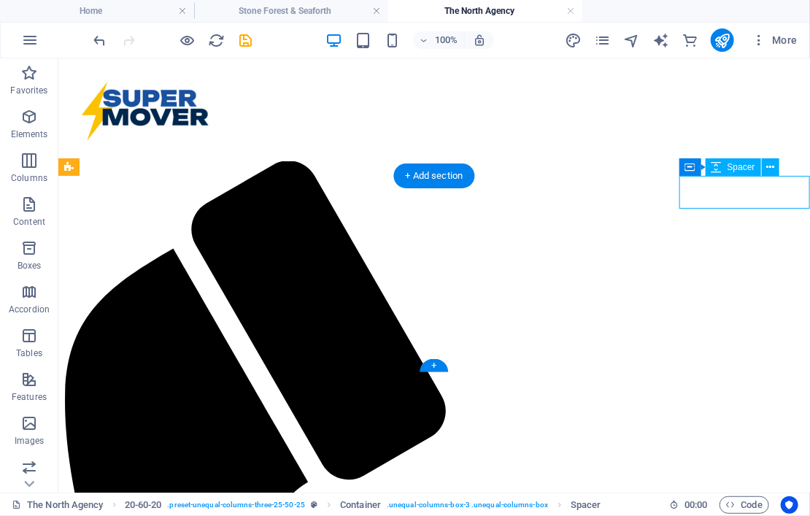
select select "px"
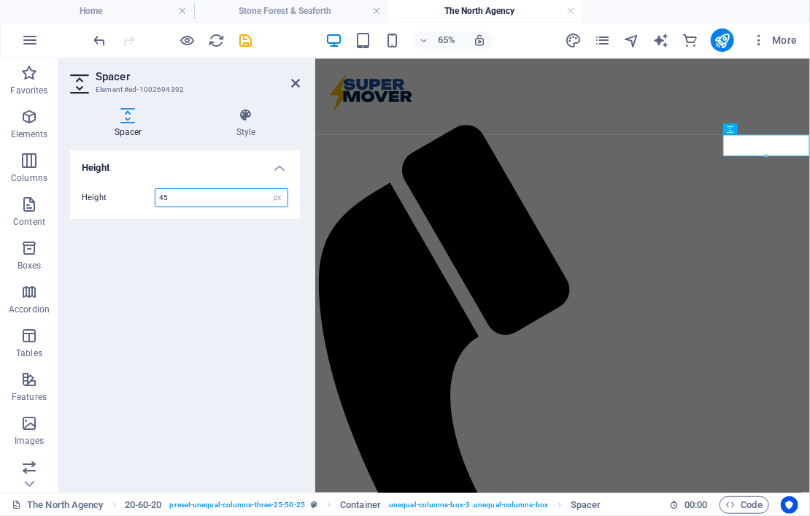
drag, startPoint x: 172, startPoint y: 196, endPoint x: 145, endPoint y: 196, distance: 27.0
click at [145, 196] on div "Height 45 px rem vh vw" at bounding box center [185, 197] width 207 height 19
type input "35"
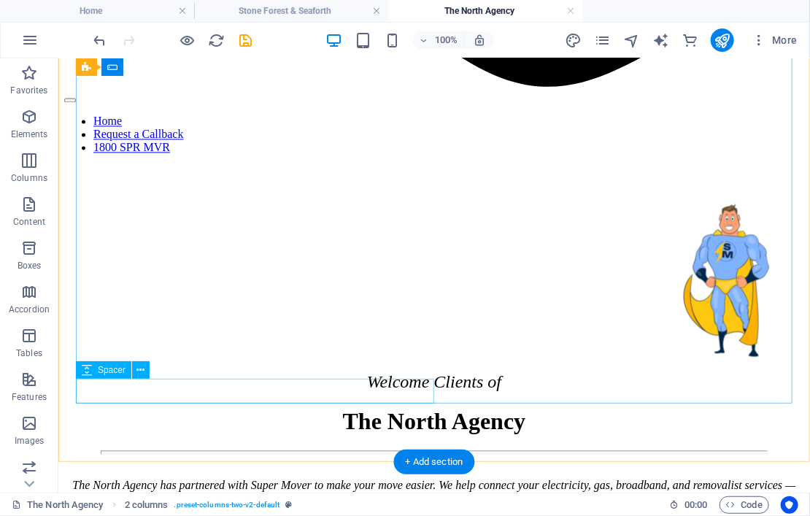
scroll to position [1064, 0]
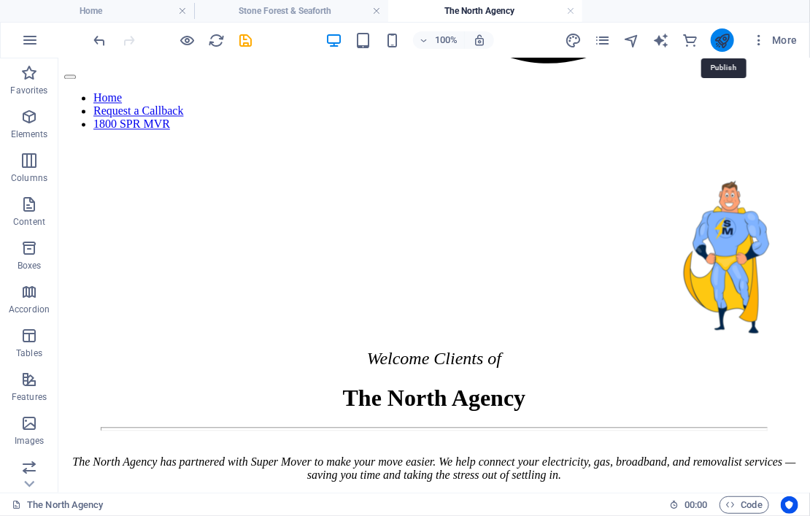
click at [680, 40] on icon "publish" at bounding box center [722, 40] width 17 height 17
checkbox input "false"
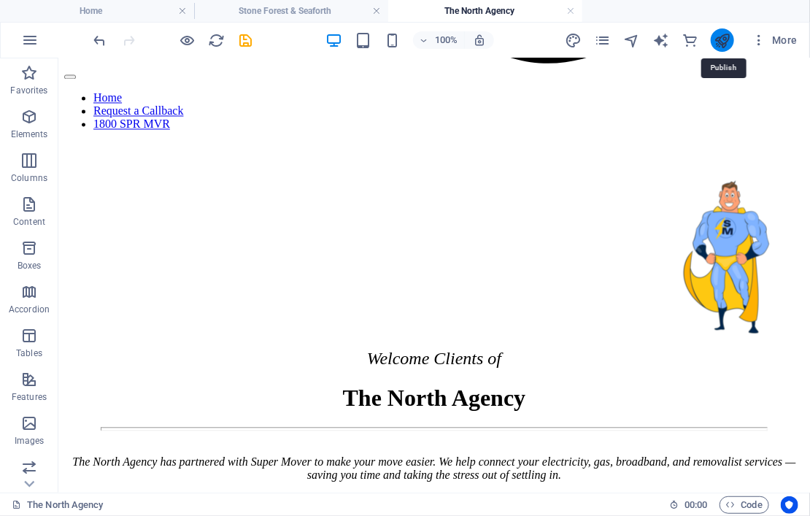
checkbox input "false"
